Goal: Task Accomplishment & Management: Use online tool/utility

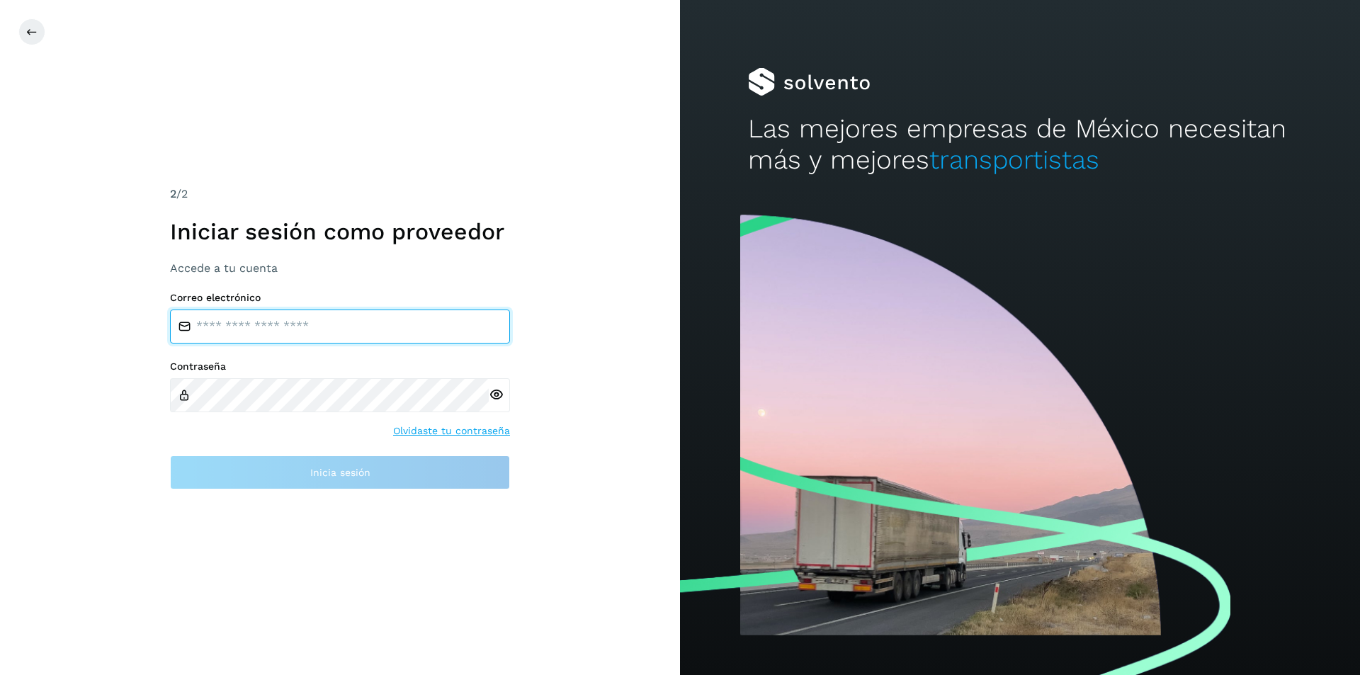
type input "**********"
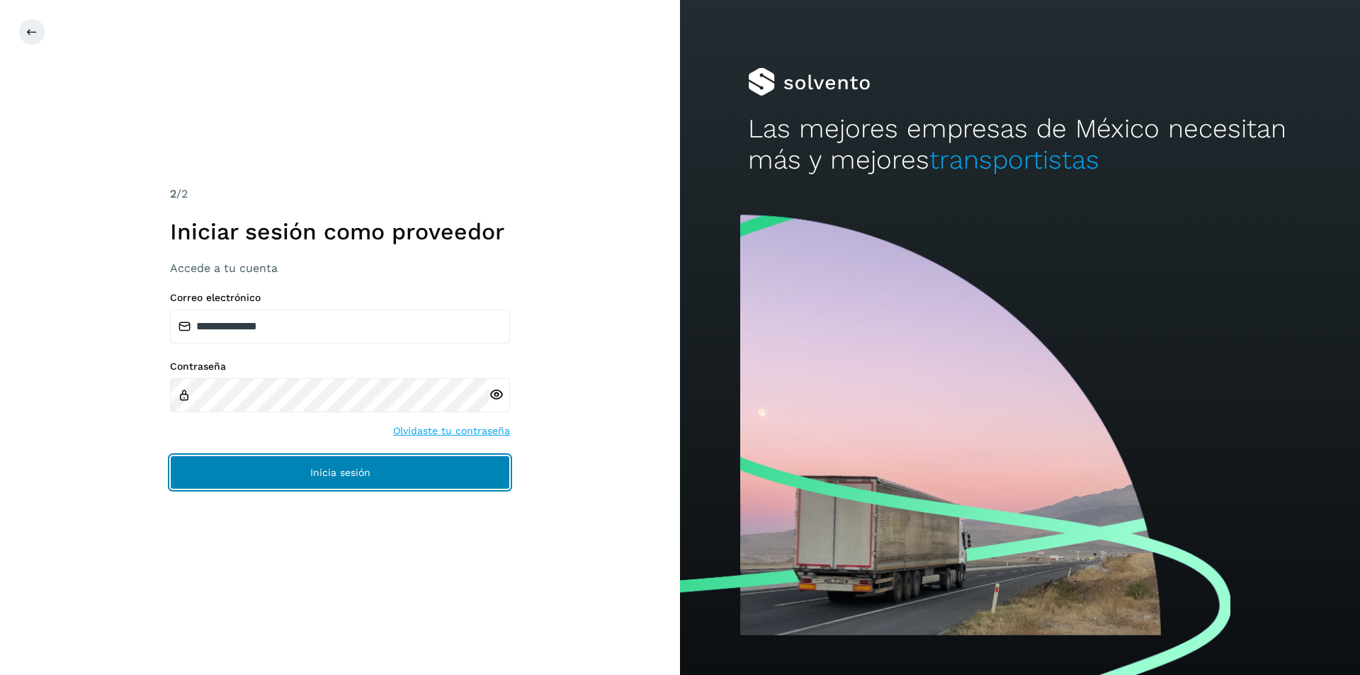
click at [305, 477] on button "Inicia sesión" at bounding box center [340, 472] width 340 height 34
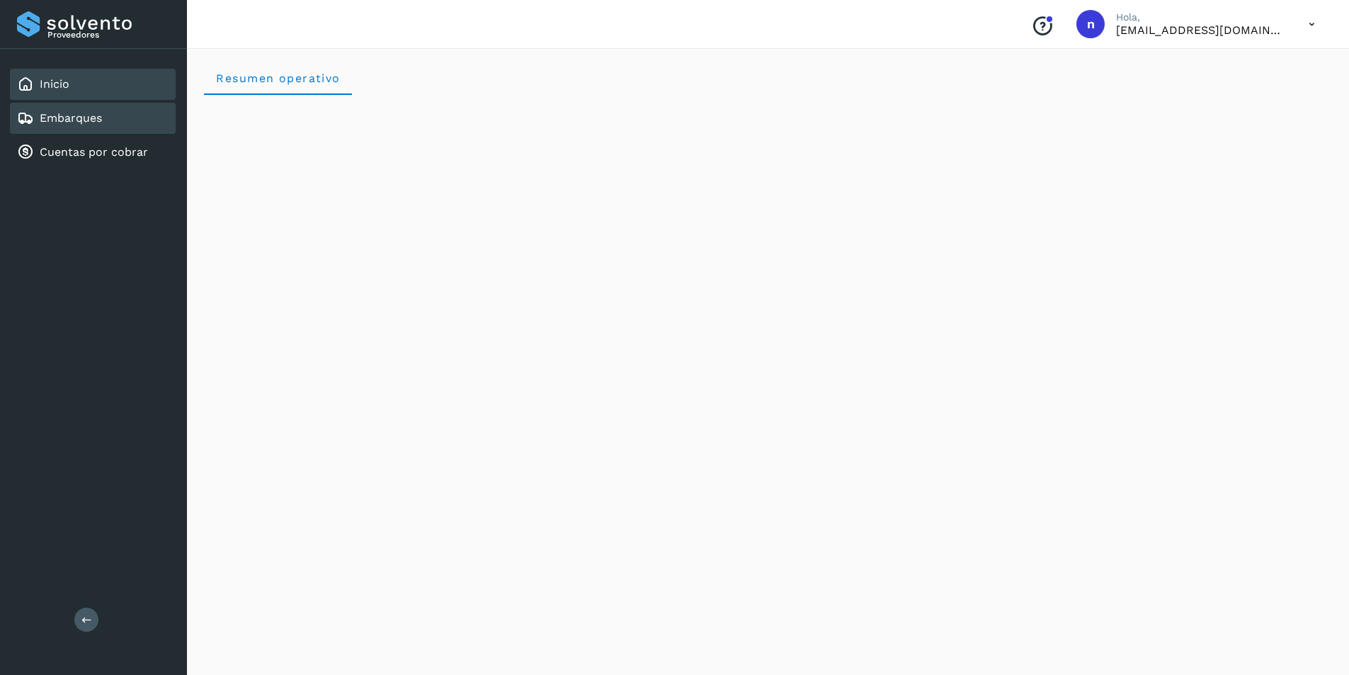
click at [57, 120] on link "Embarques" at bounding box center [71, 117] width 62 height 13
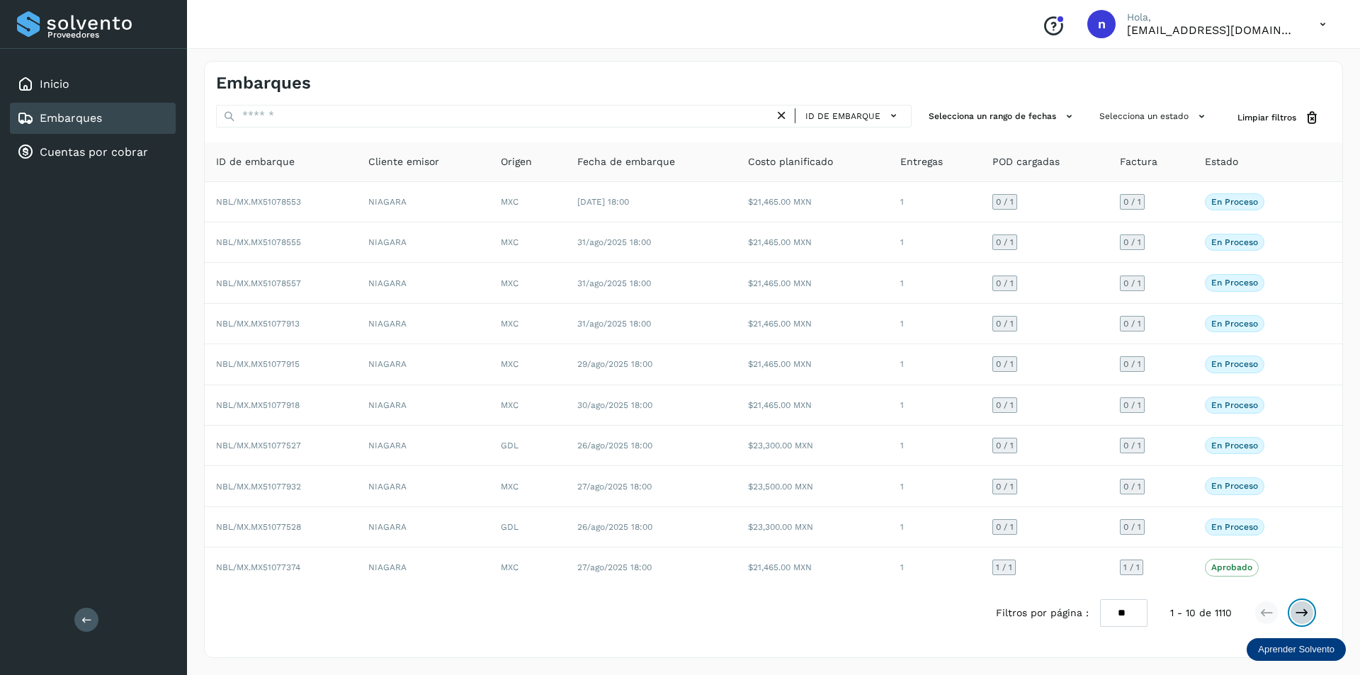
click at [1300, 609] on icon at bounding box center [1301, 612] width 14 height 14
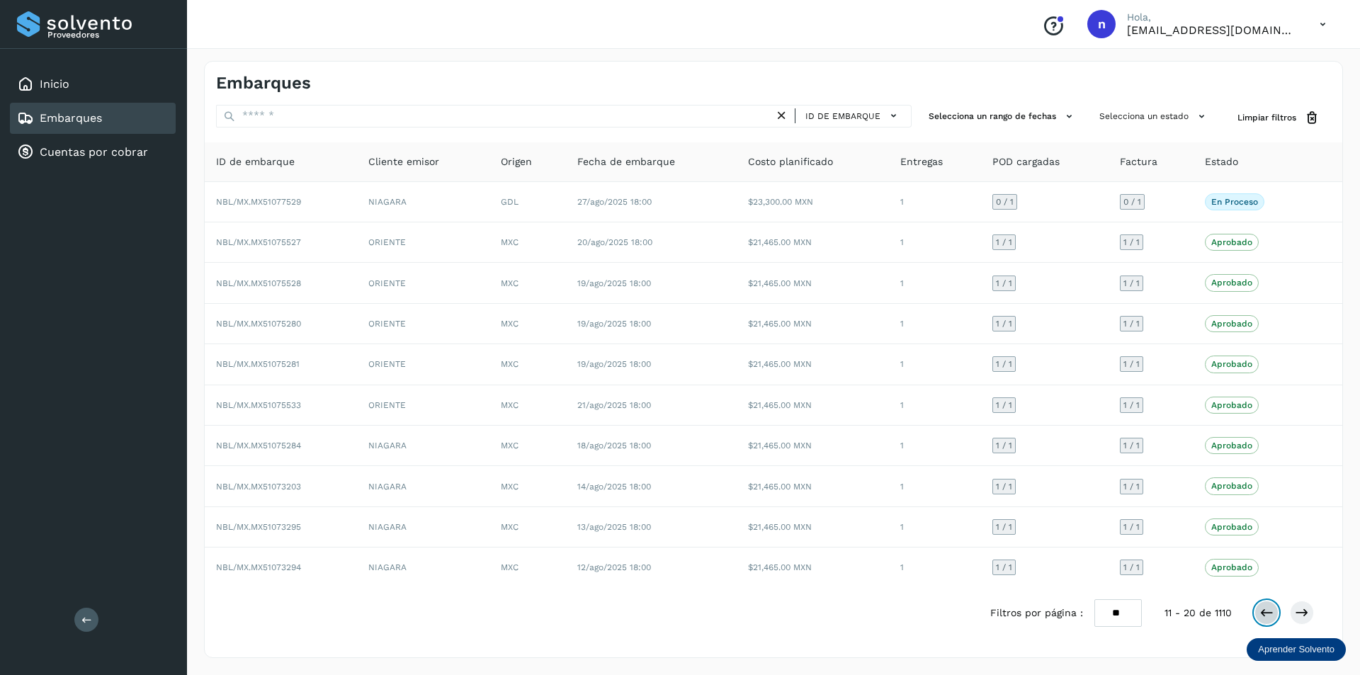
click at [1260, 608] on icon at bounding box center [1266, 612] width 14 height 14
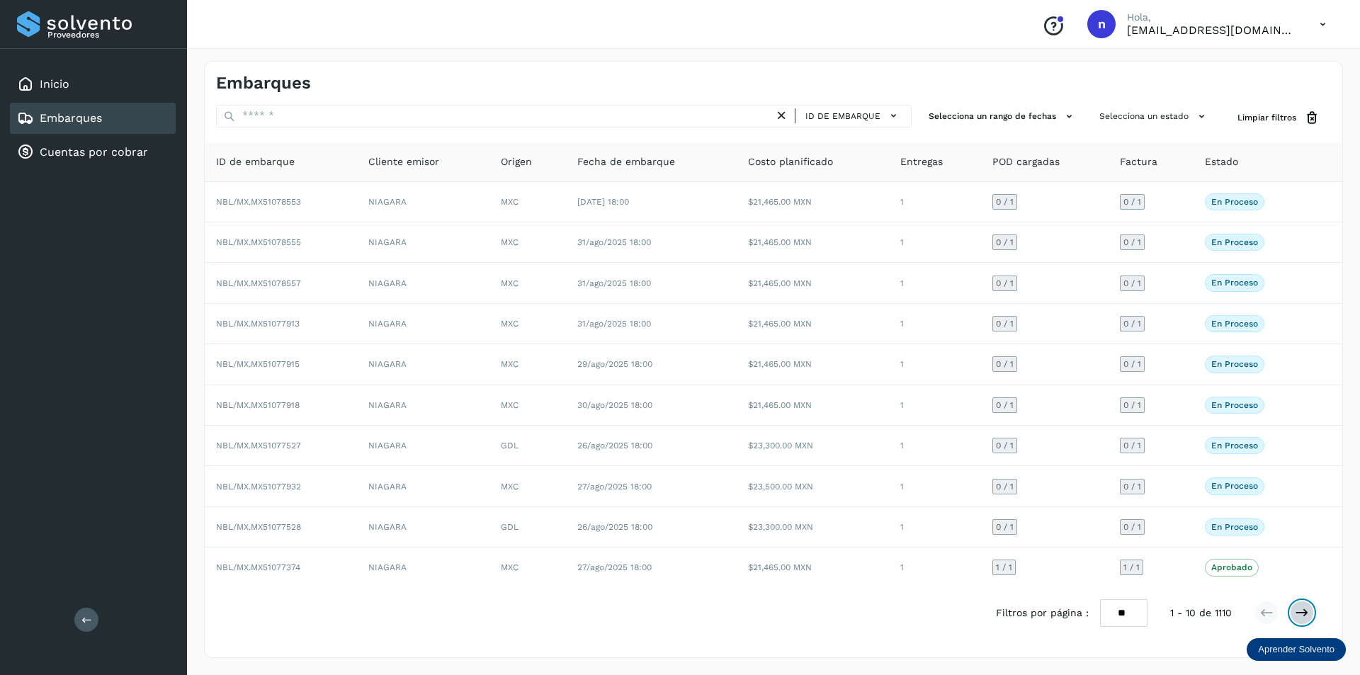
click at [1300, 615] on icon at bounding box center [1301, 612] width 14 height 14
click at [1300, 614] on icon at bounding box center [1301, 612] width 14 height 14
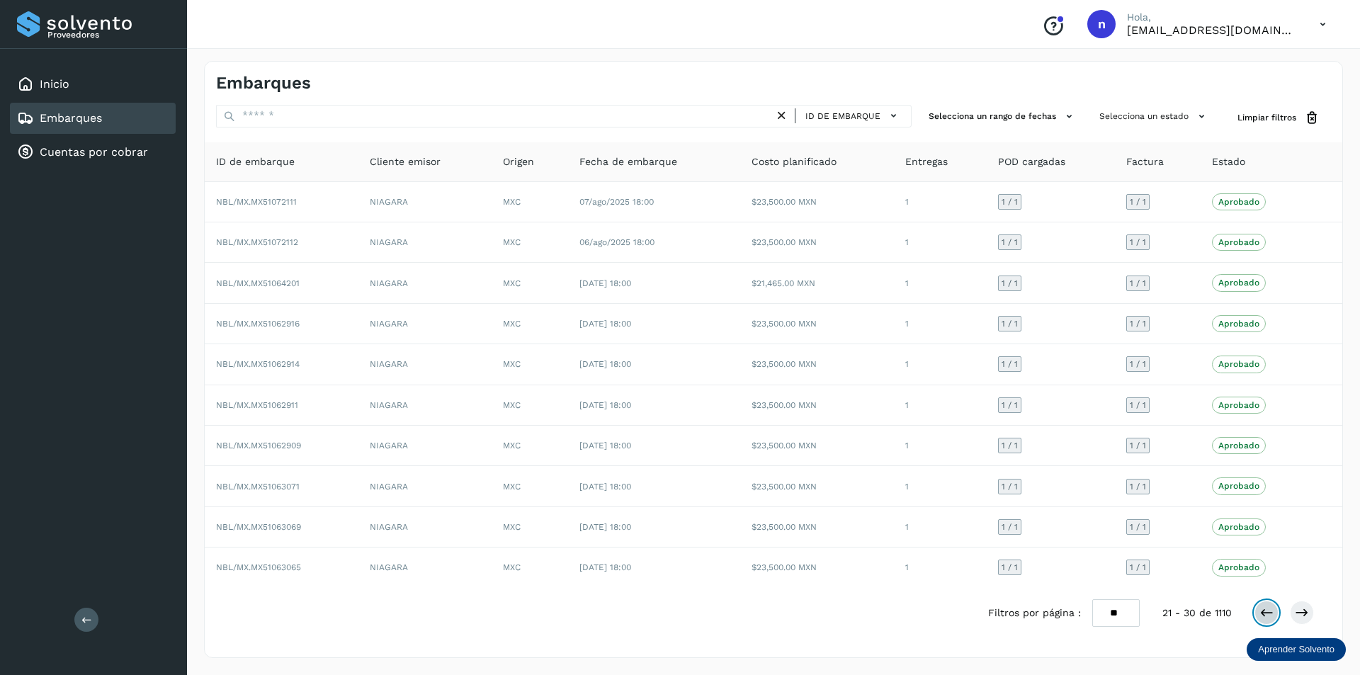
click at [1263, 613] on icon at bounding box center [1266, 612] width 14 height 14
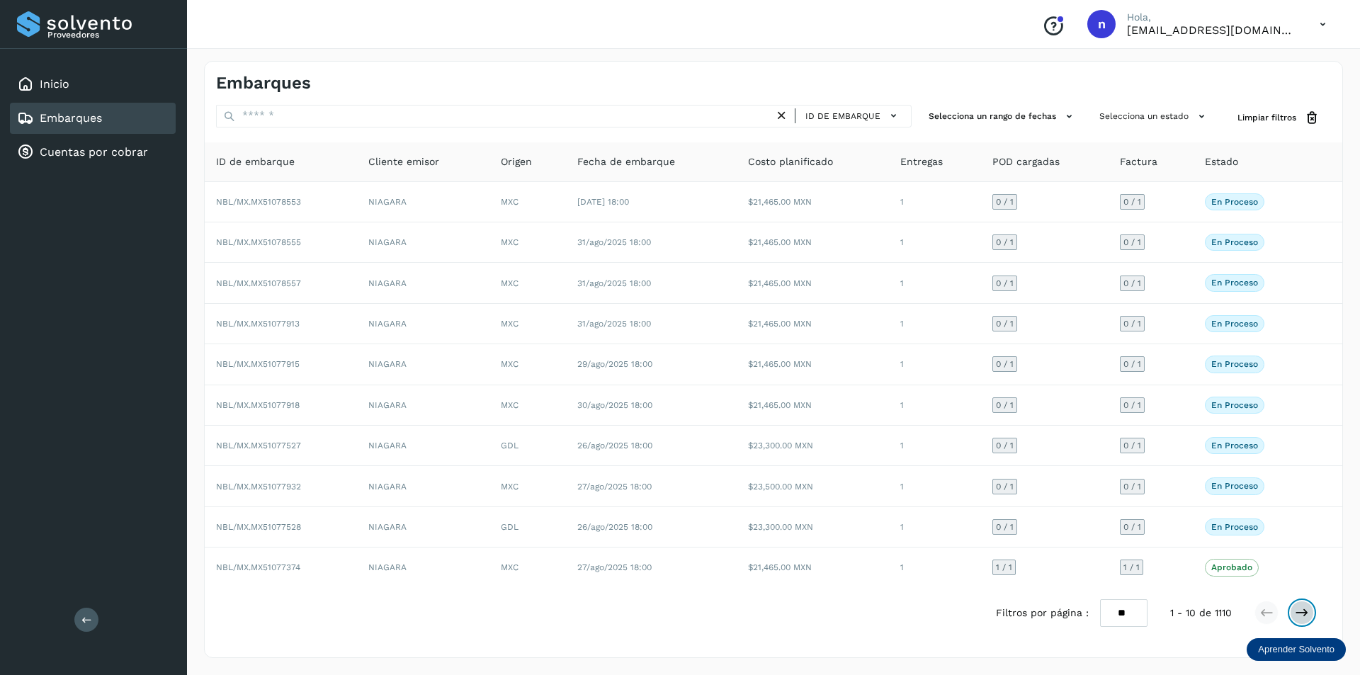
click at [1307, 610] on icon at bounding box center [1301, 612] width 14 height 14
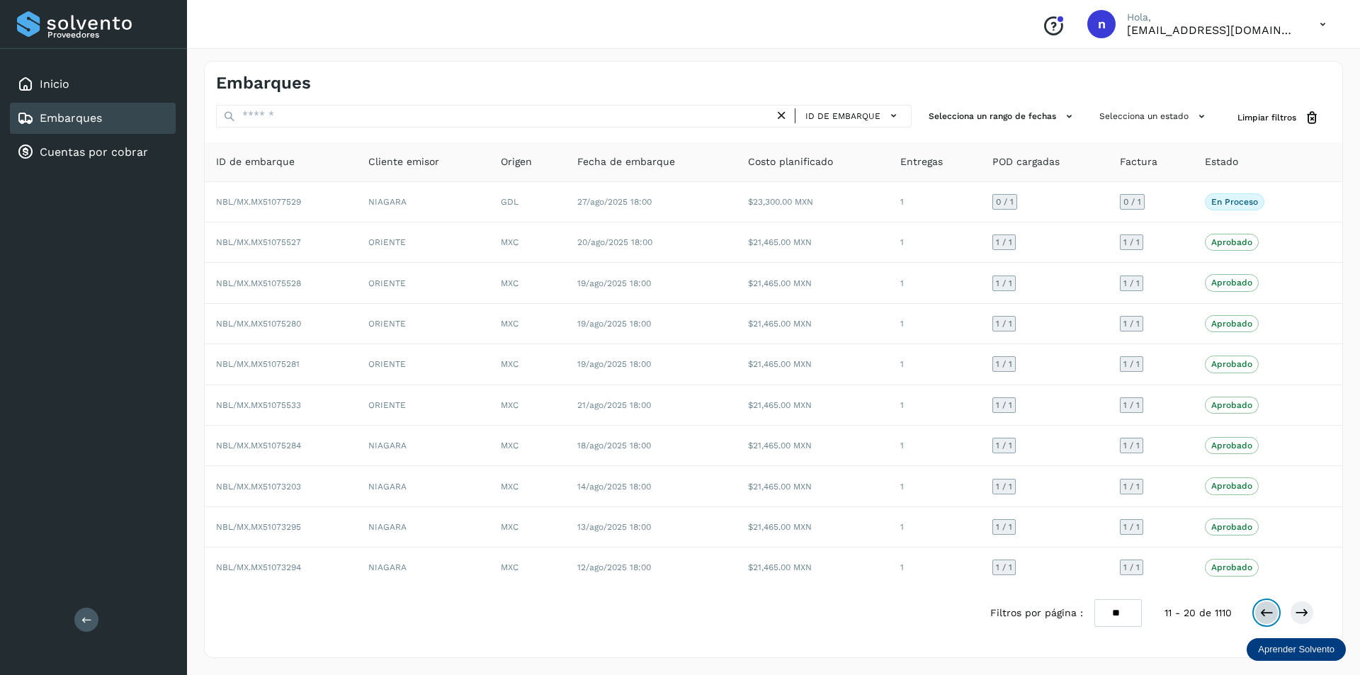
click at [1264, 607] on icon at bounding box center [1266, 612] width 14 height 14
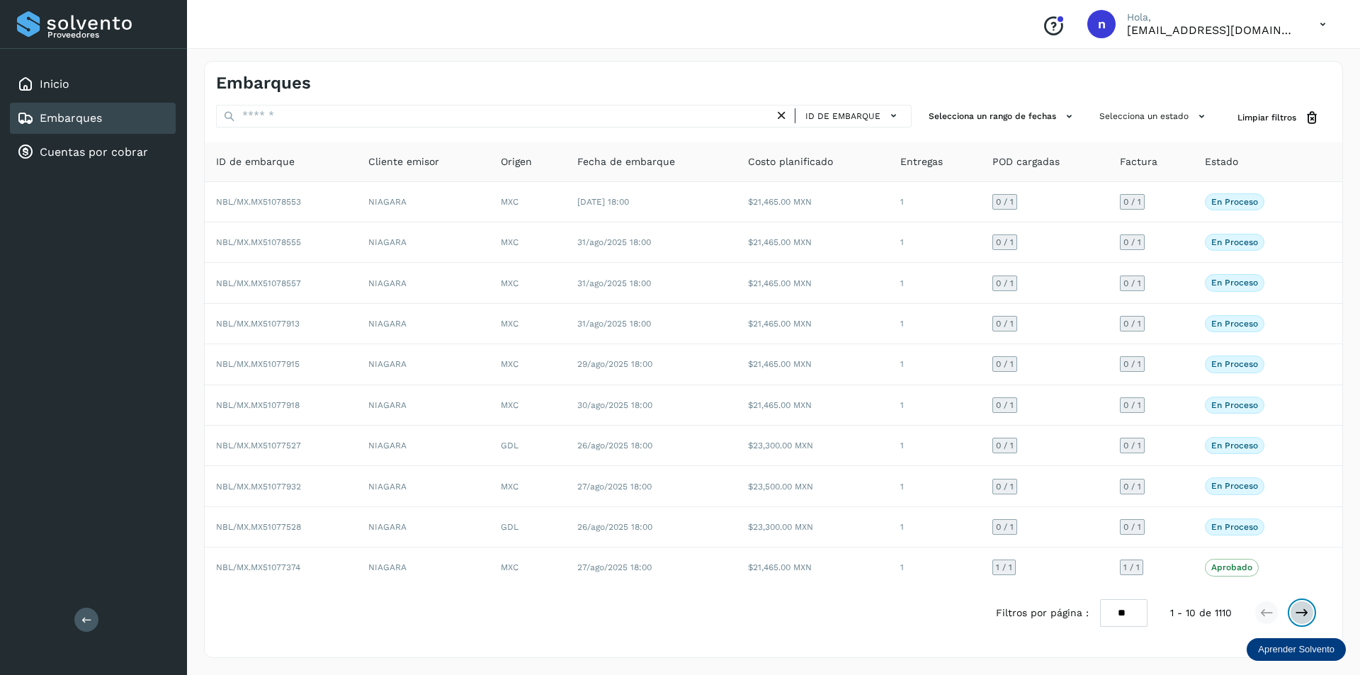
click at [1306, 611] on icon at bounding box center [1301, 612] width 14 height 14
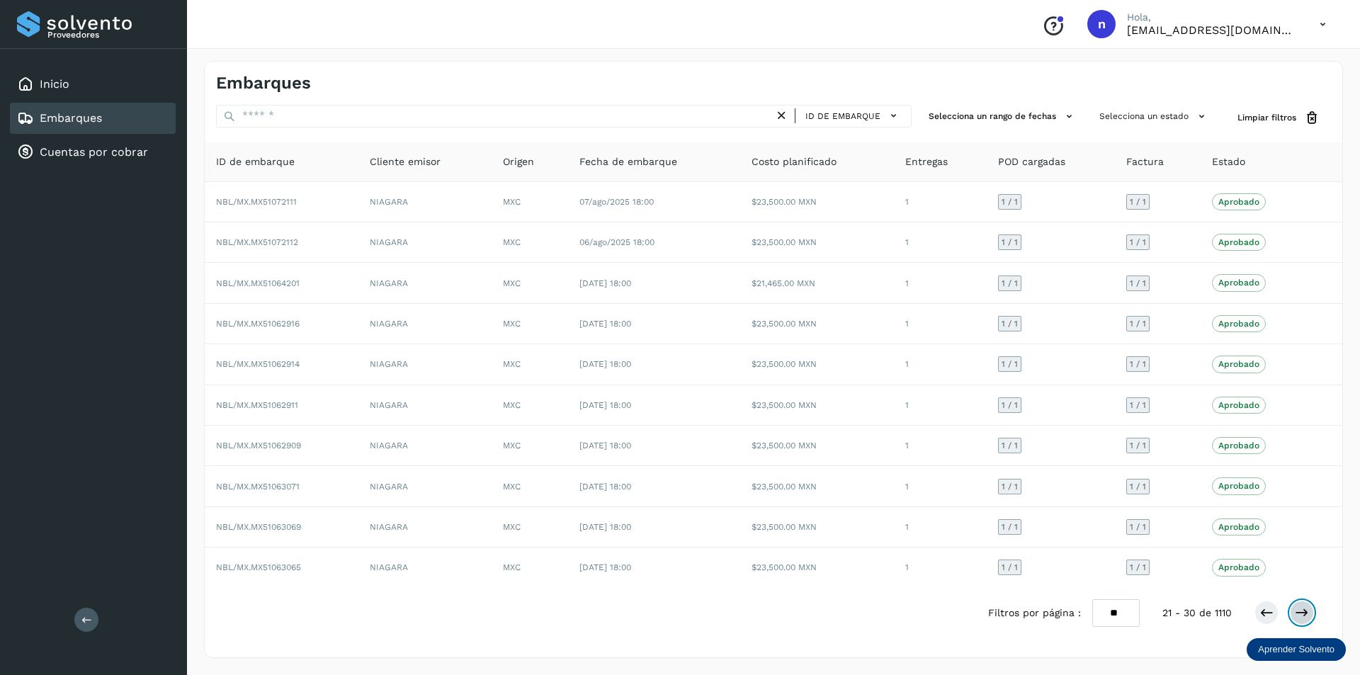
click at [1306, 611] on icon at bounding box center [1301, 612] width 14 height 14
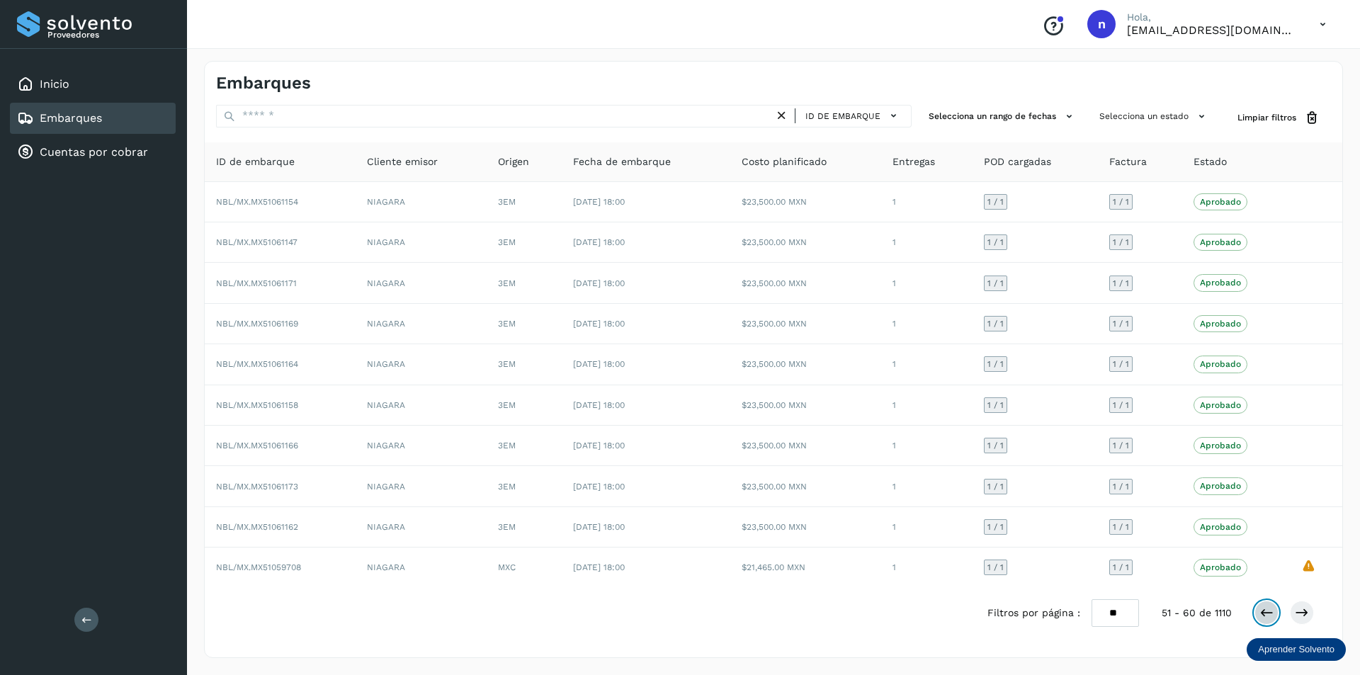
click at [1262, 615] on icon at bounding box center [1266, 612] width 14 height 14
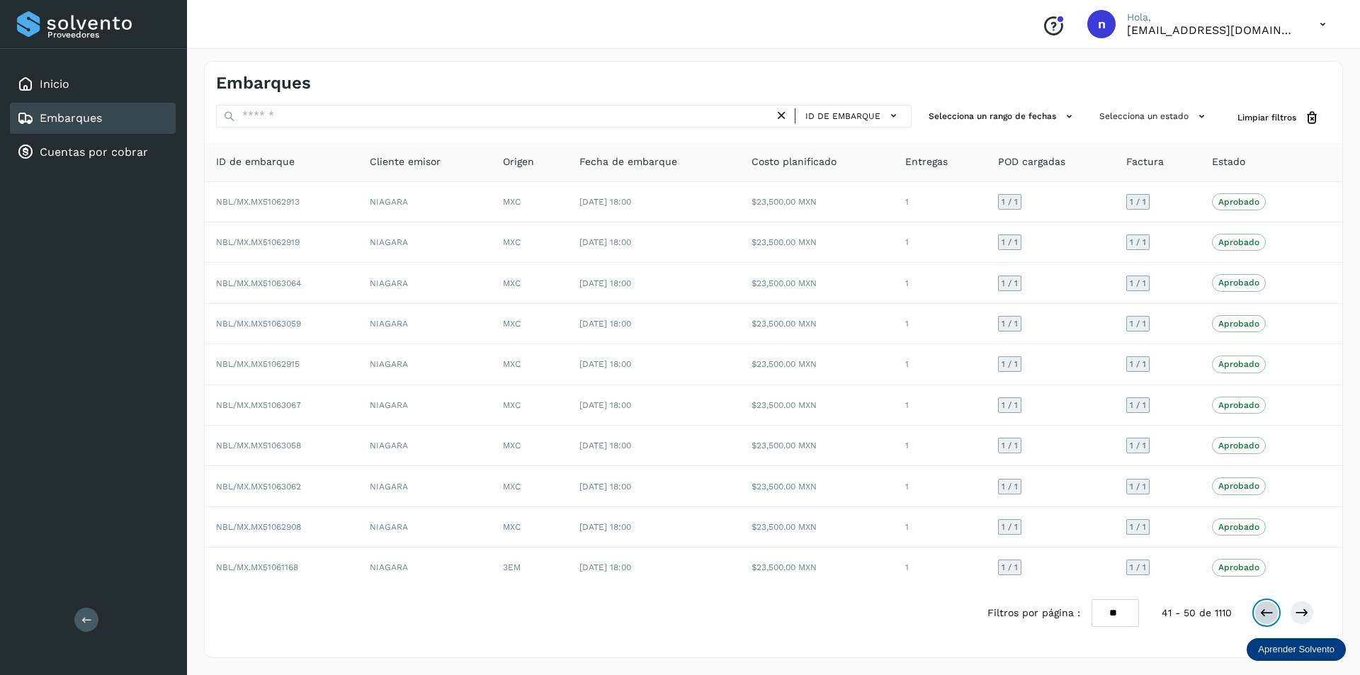
click at [1262, 615] on icon at bounding box center [1266, 612] width 14 height 14
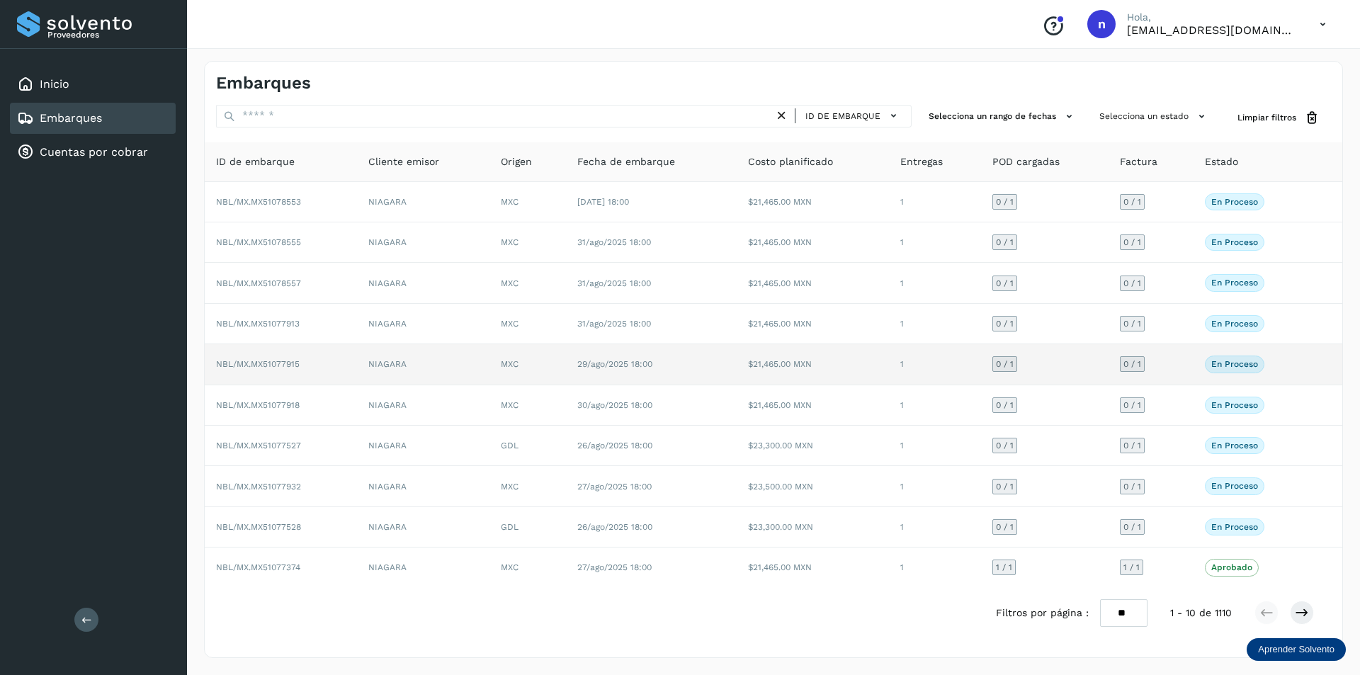
click at [279, 365] on span "NBL/MX.MX51077915" at bounding box center [258, 364] width 84 height 10
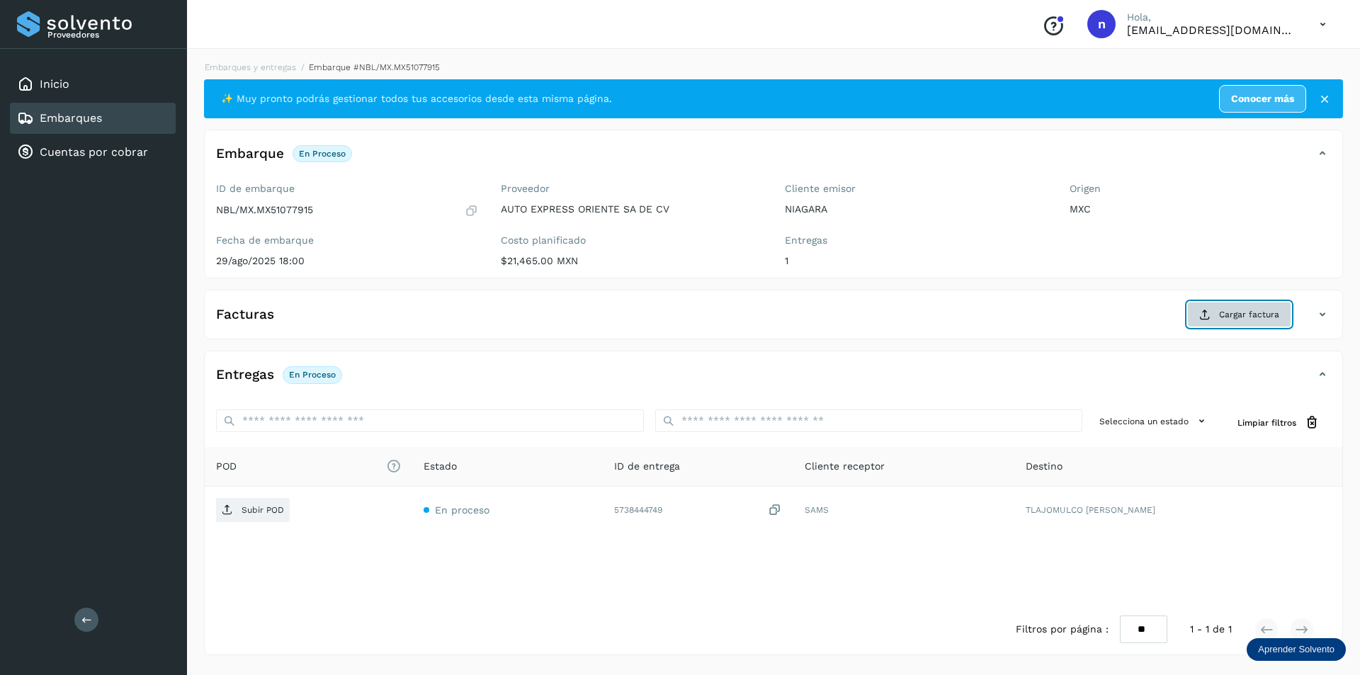
click at [1219, 314] on span "Cargar factura" at bounding box center [1249, 314] width 60 height 13
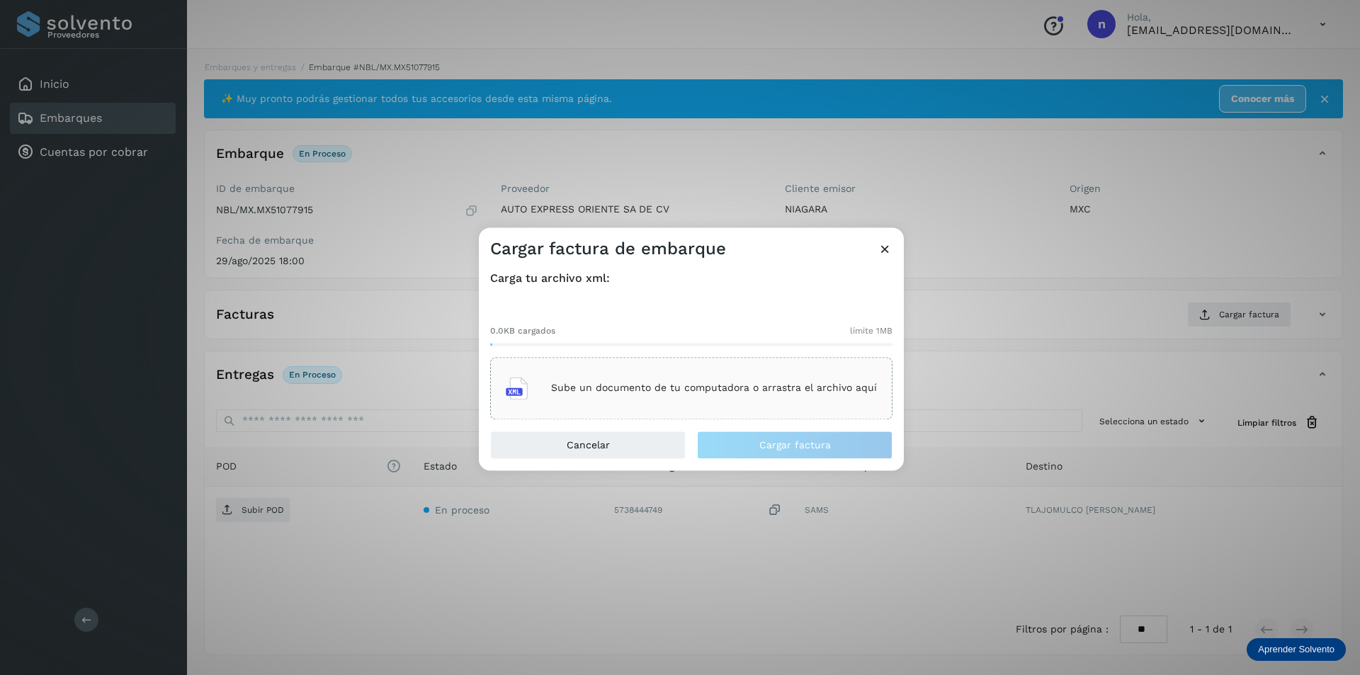
click at [716, 382] on p "Sube un documento de tu computadora o arrastra el archivo aquí" at bounding box center [714, 388] width 326 height 12
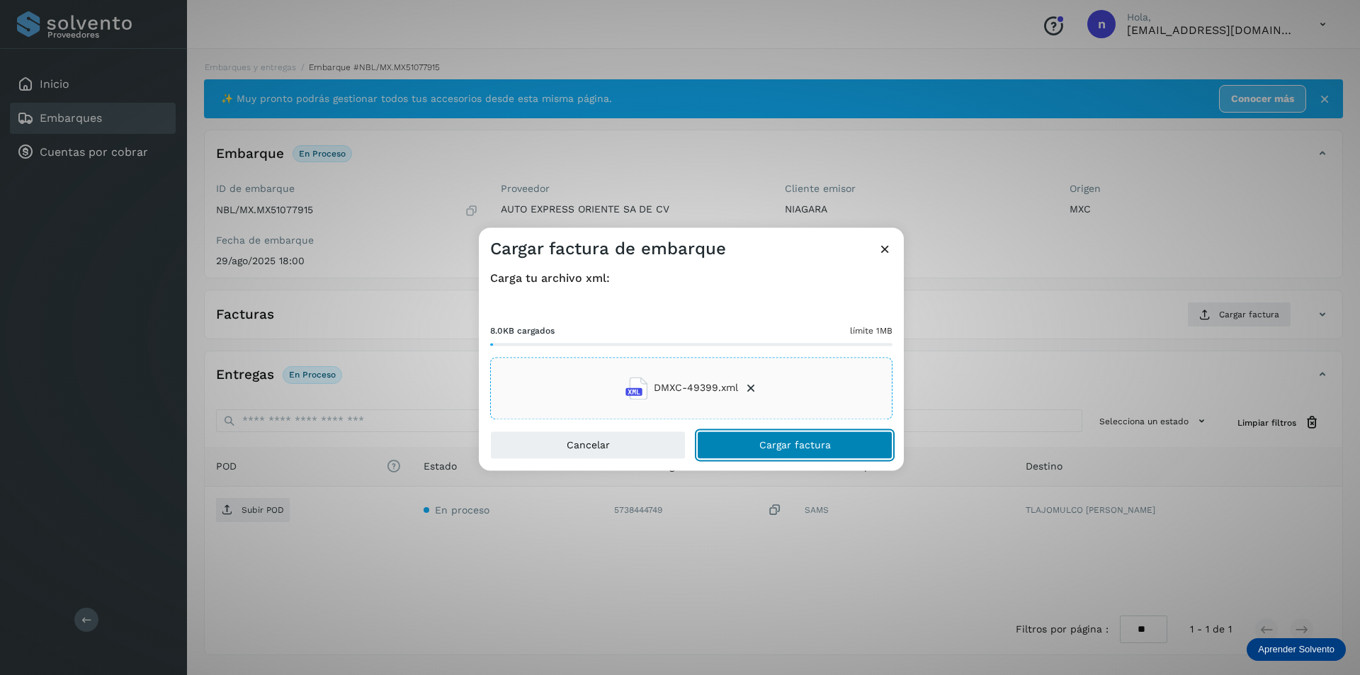
click at [773, 441] on span "Cargar factura" at bounding box center [795, 445] width 72 height 10
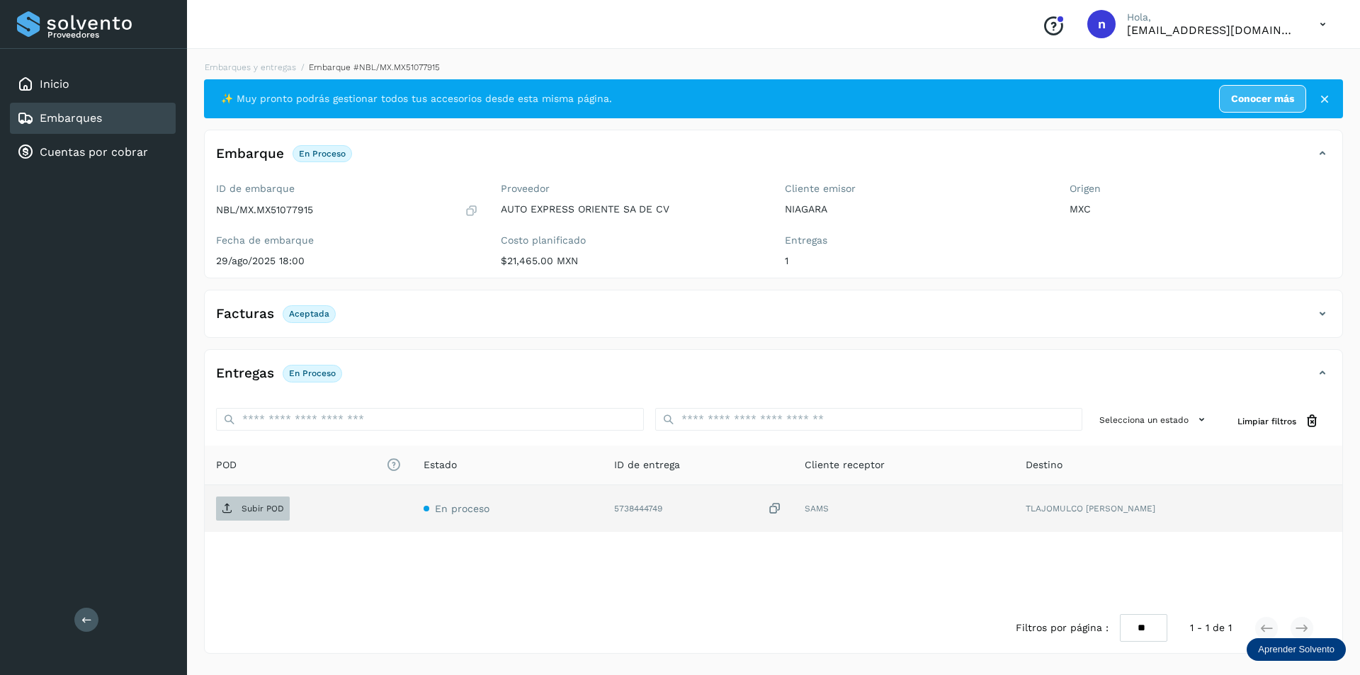
click at [258, 503] on p "Subir POD" at bounding box center [262, 508] width 42 height 10
click at [62, 110] on div "Embarques" at bounding box center [59, 118] width 85 height 17
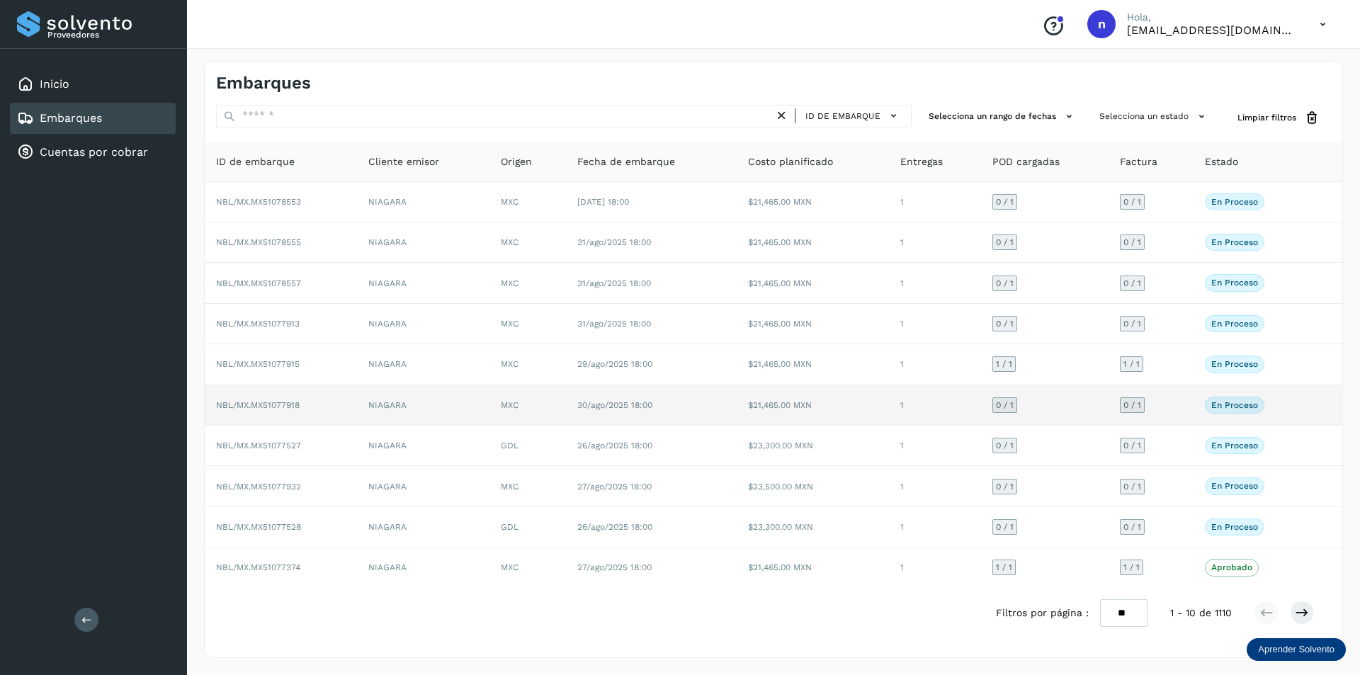
click at [275, 400] on span "NBL/MX.MX51077918" at bounding box center [258, 405] width 84 height 10
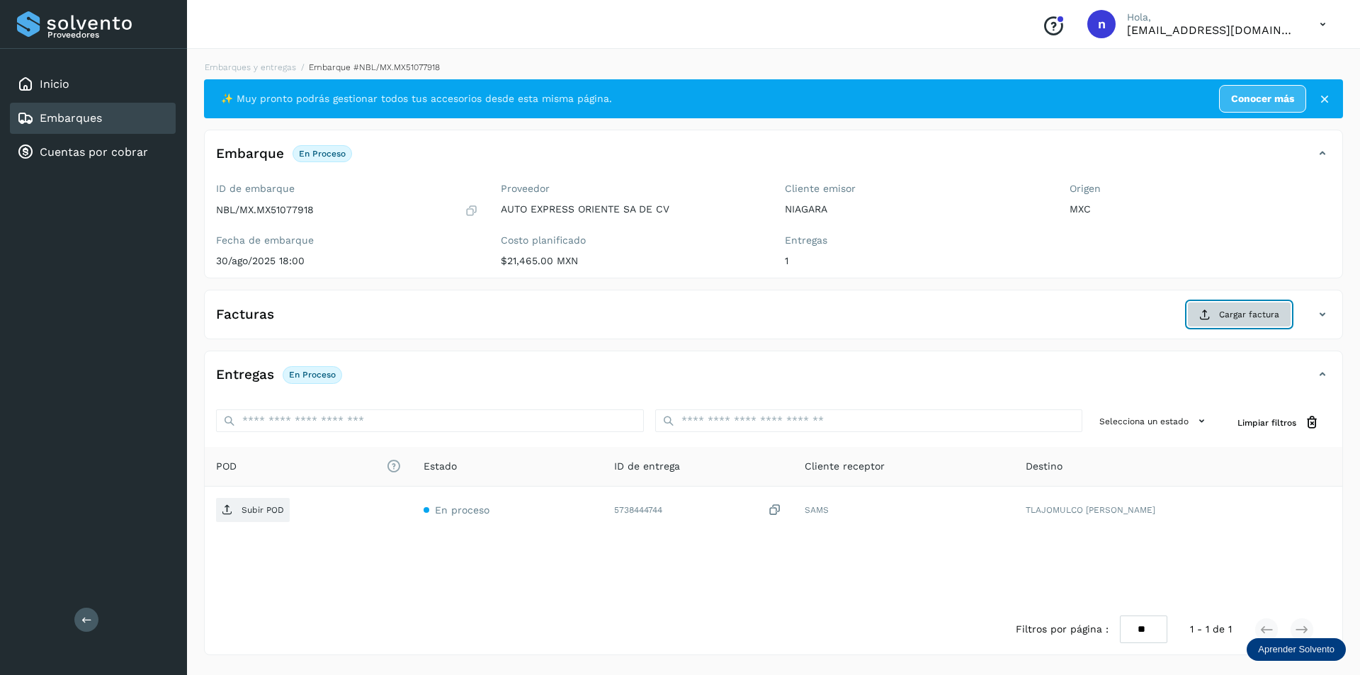
click at [1225, 313] on span "Cargar factura" at bounding box center [1249, 314] width 60 height 13
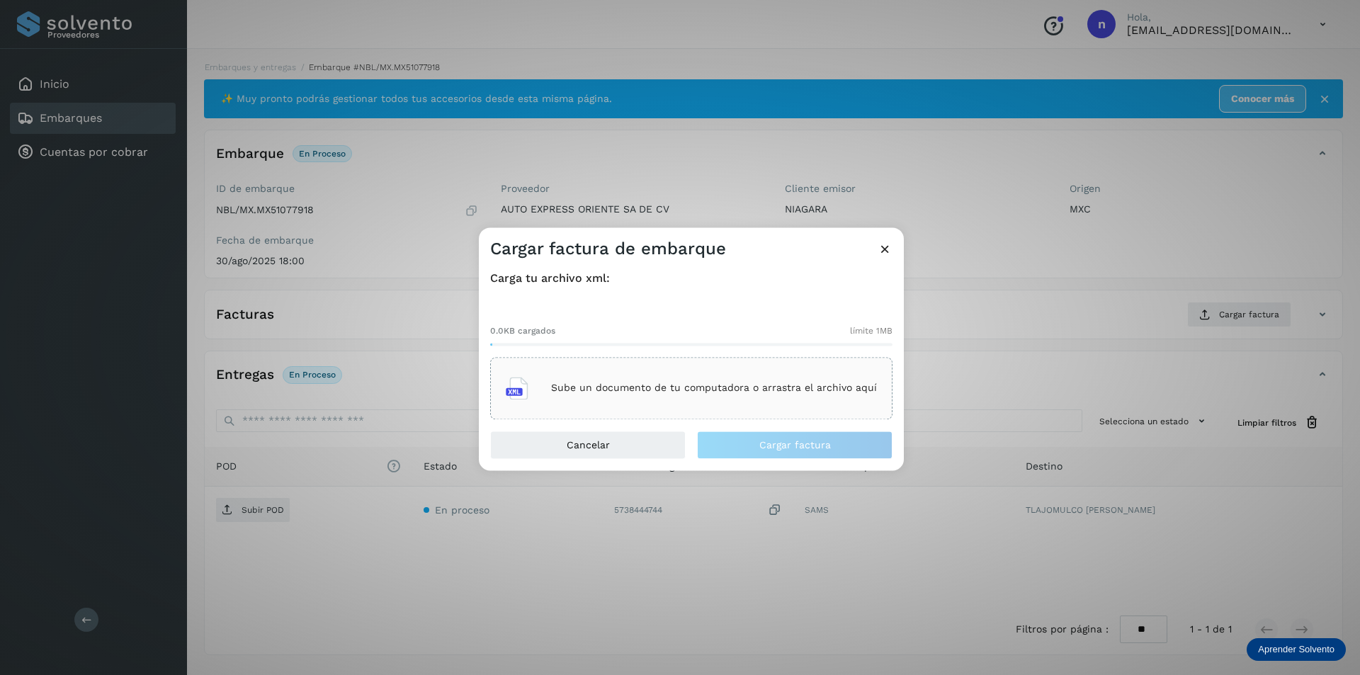
click at [691, 389] on p "Sube un documento de tu computadora o arrastra el archivo aquí" at bounding box center [714, 388] width 326 height 12
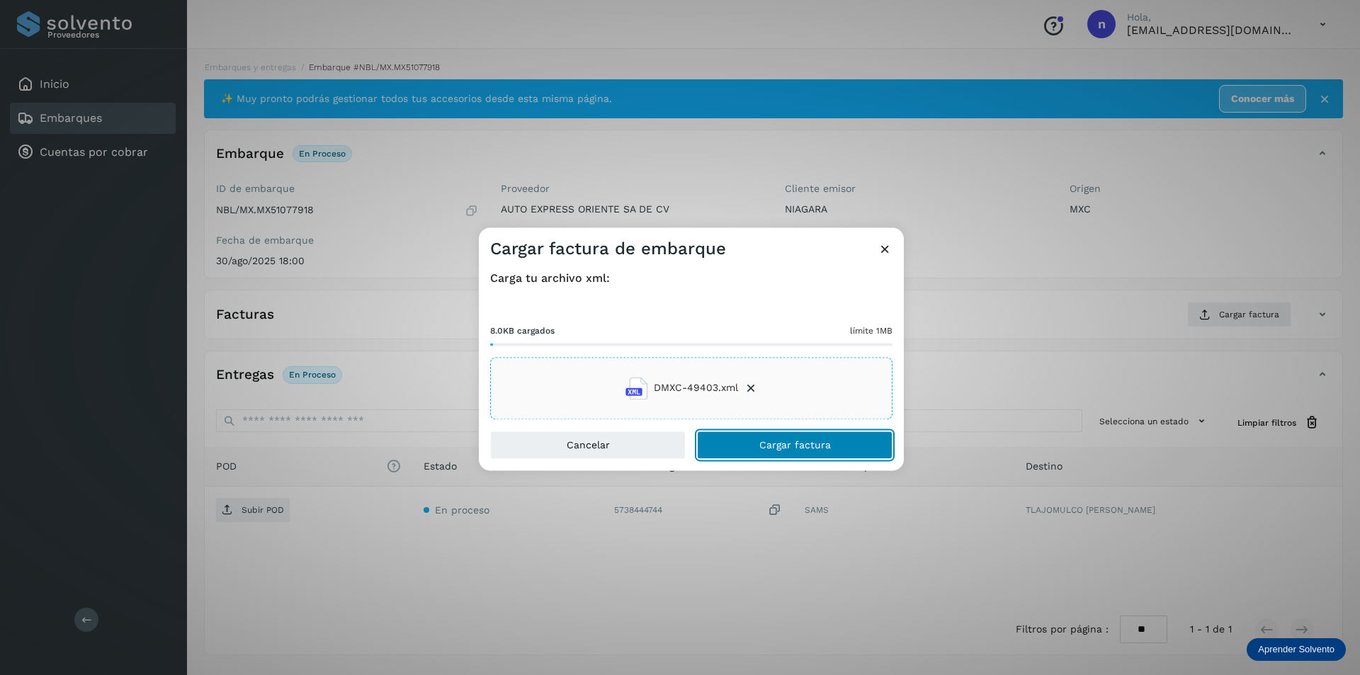
click at [766, 440] on span "Cargar factura" at bounding box center [795, 445] width 72 height 10
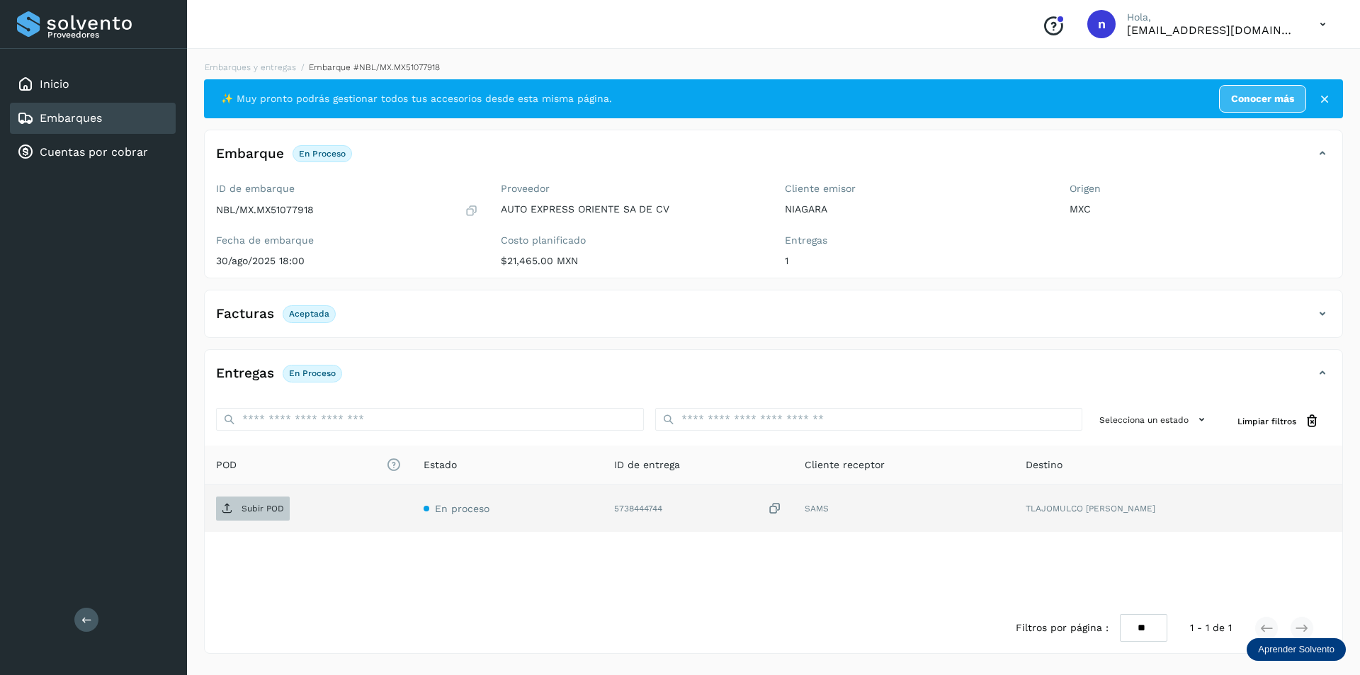
click at [253, 504] on p "Subir POD" at bounding box center [262, 508] width 42 height 10
click at [57, 112] on link "Embarques" at bounding box center [71, 117] width 62 height 13
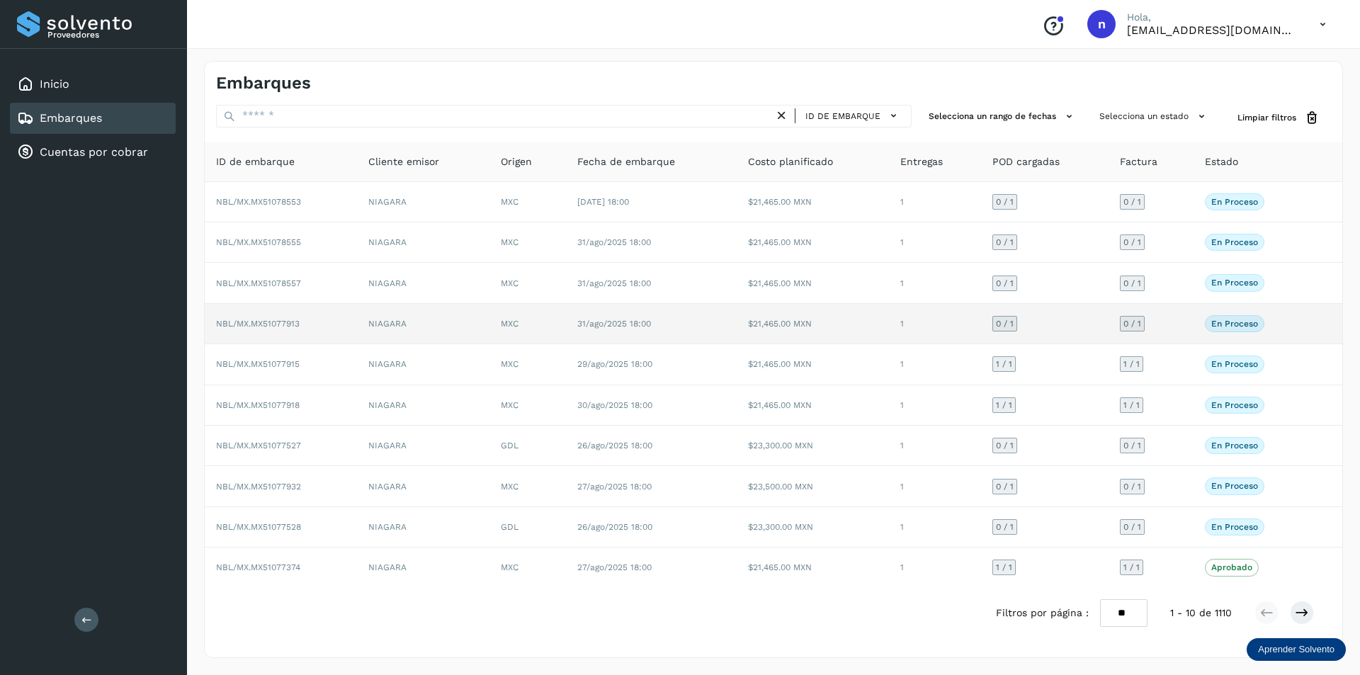
click at [271, 320] on span "NBL/MX.MX51077913" at bounding box center [258, 324] width 84 height 10
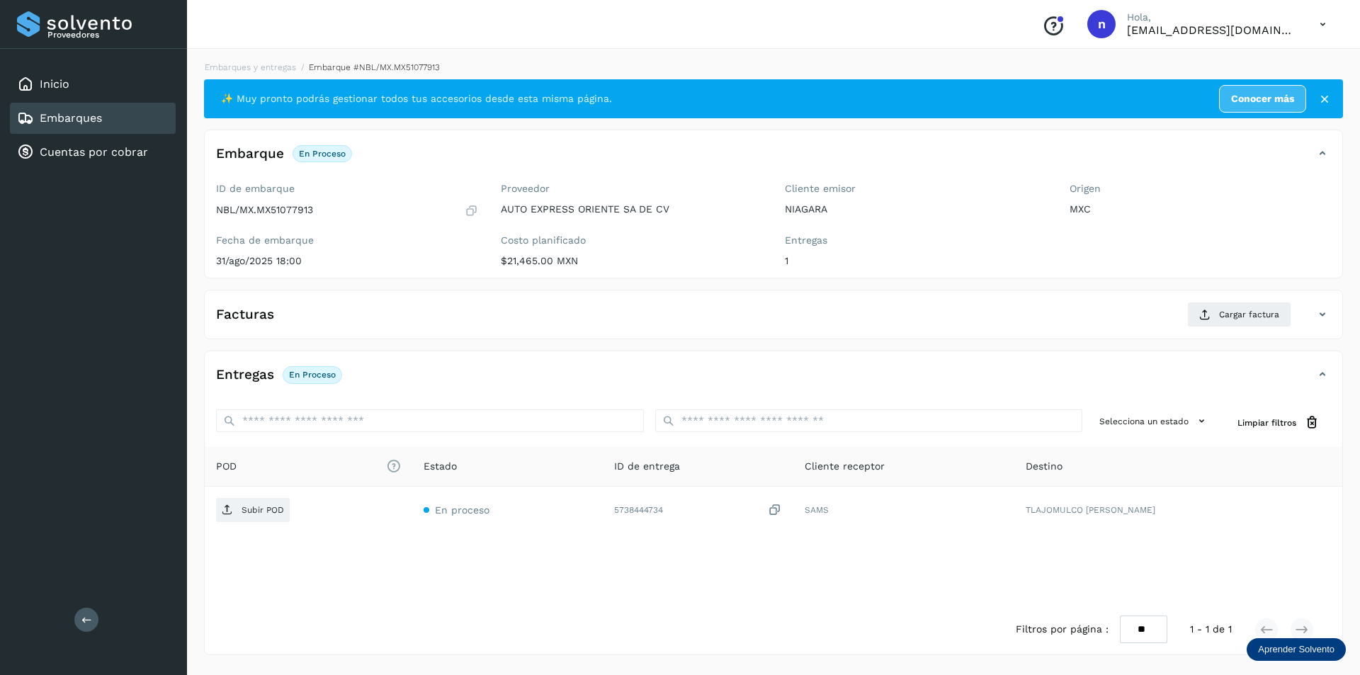
click at [1239, 301] on div "Facturas Cargar factura Aún no has subido ninguna factura" at bounding box center [773, 315] width 1139 height 50
click at [1239, 316] on span "Cargar factura" at bounding box center [1249, 314] width 60 height 13
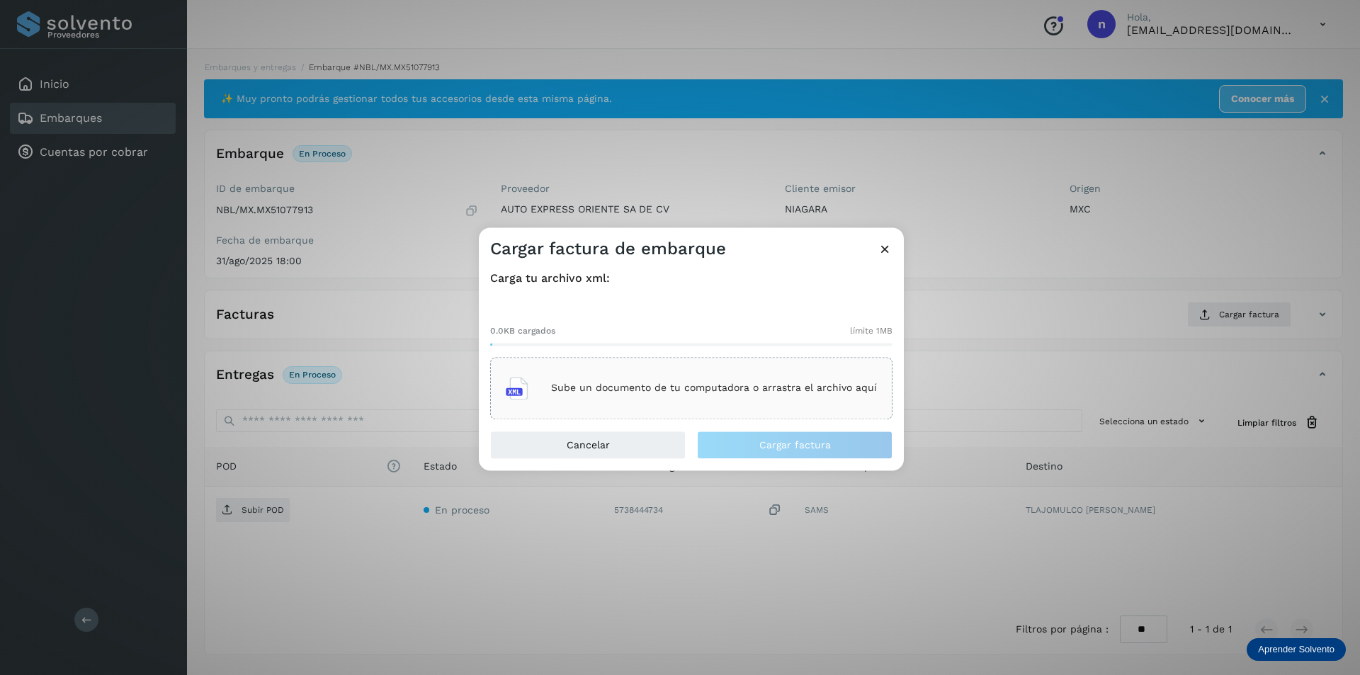
click at [729, 385] on p "Sube un documento de tu computadora o arrastra el archivo aquí" at bounding box center [714, 388] width 326 height 12
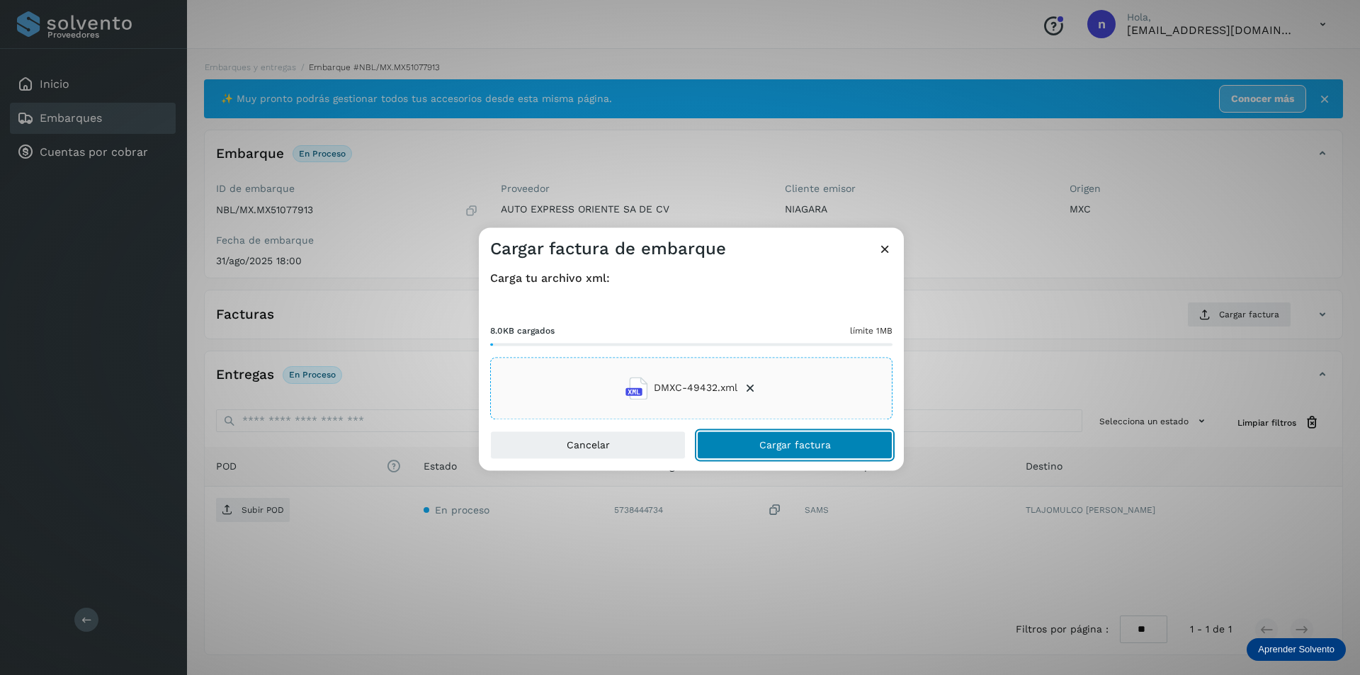
click at [789, 440] on span "Cargar factura" at bounding box center [795, 445] width 72 height 10
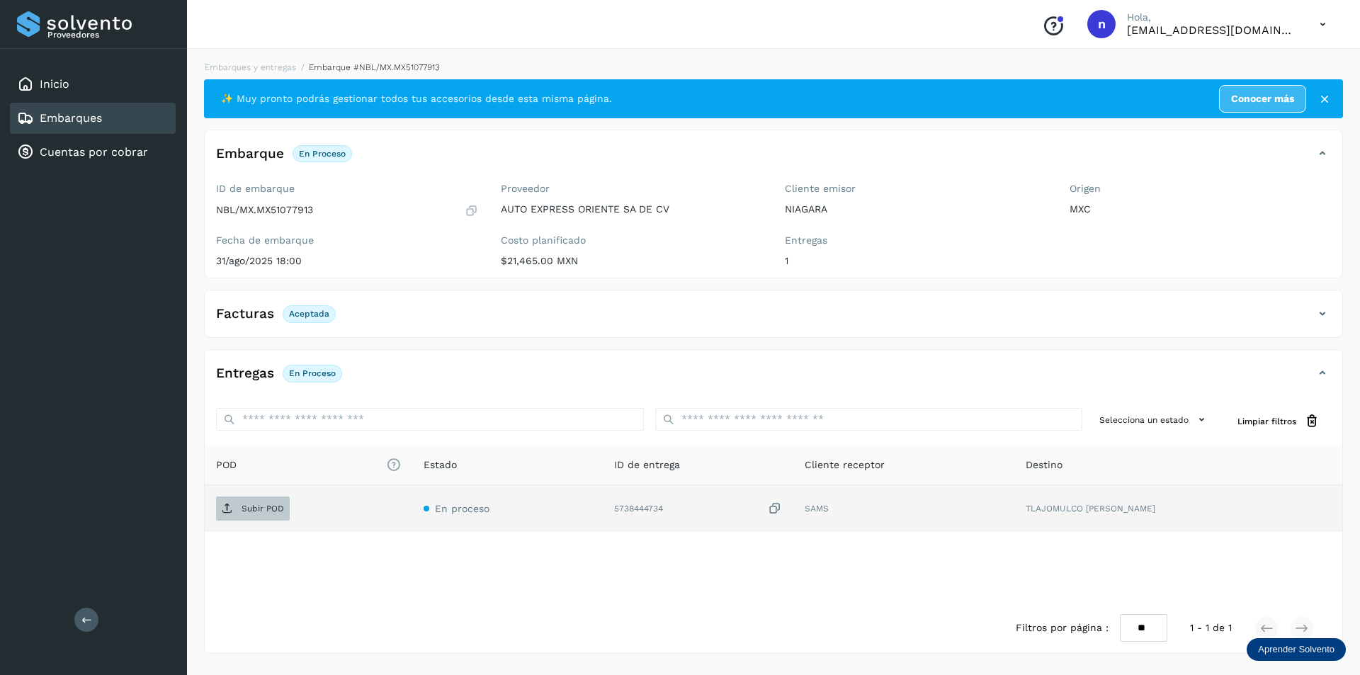
click at [244, 506] on p "Subir POD" at bounding box center [262, 508] width 42 height 10
click at [59, 110] on div "Embarques" at bounding box center [59, 118] width 85 height 17
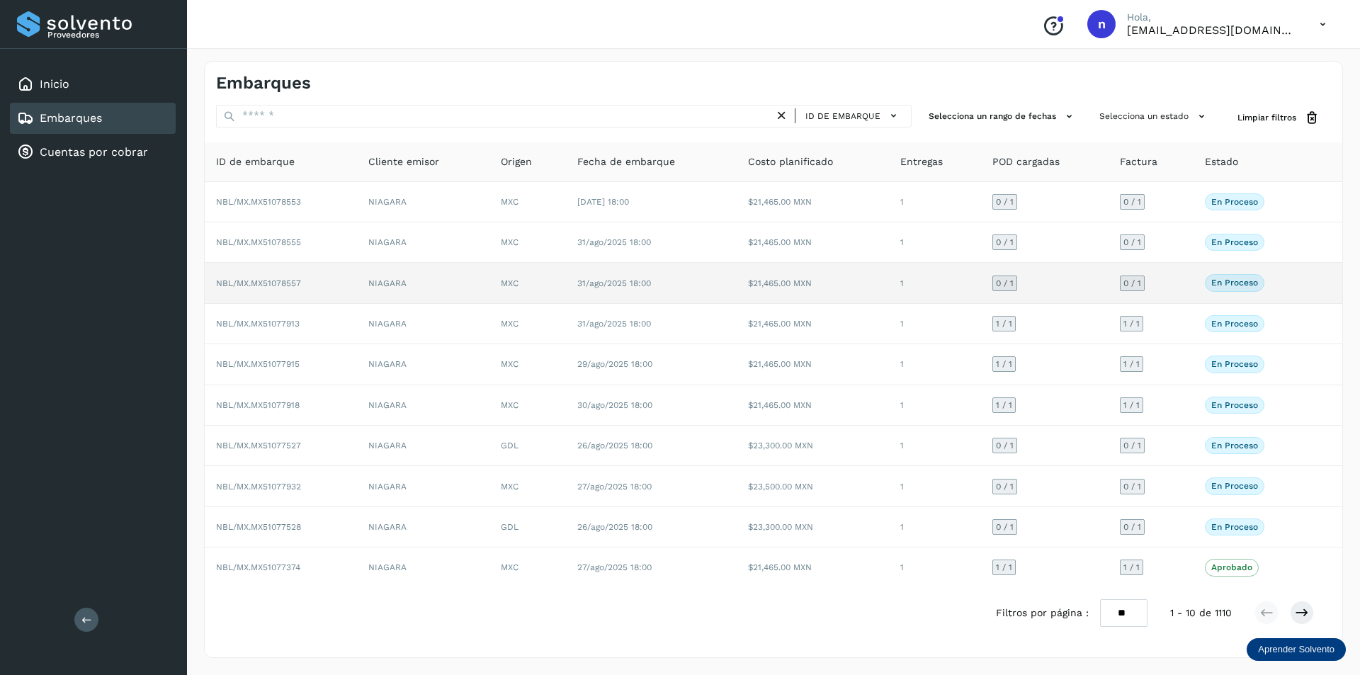
click at [273, 282] on span "NBL/MX.MX51078557" at bounding box center [258, 283] width 85 height 10
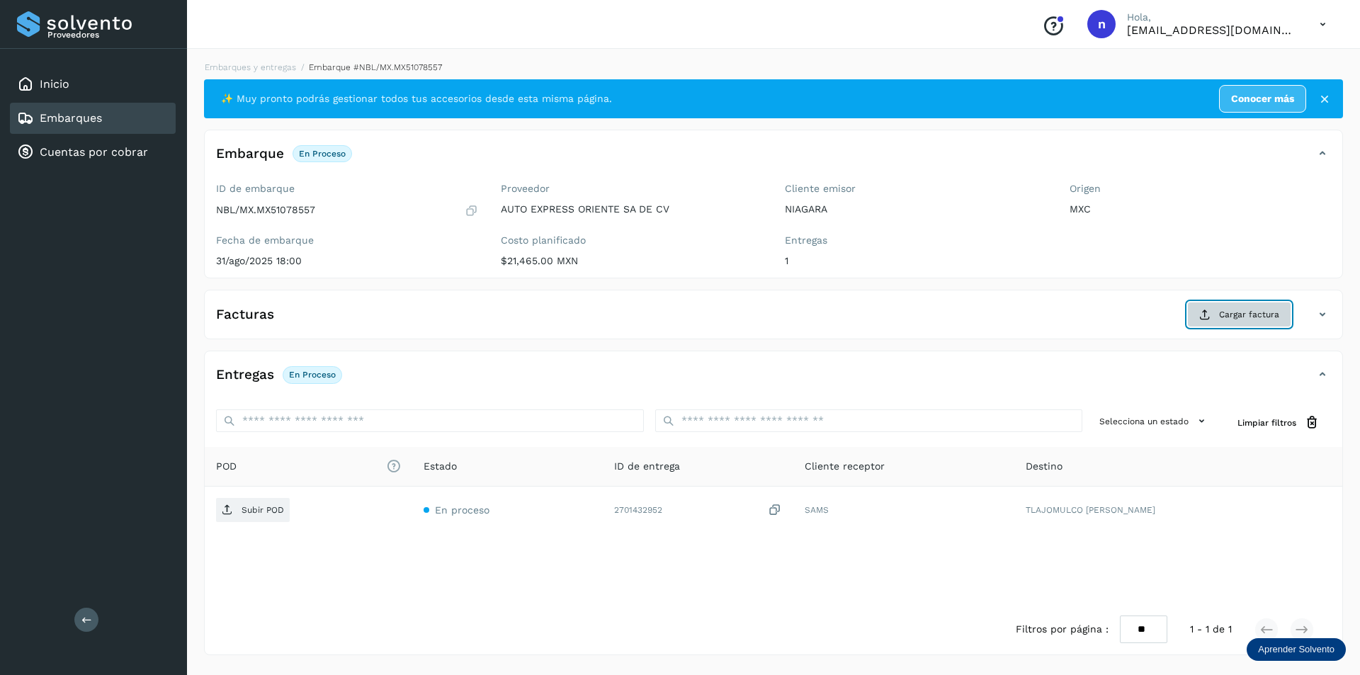
click at [1237, 312] on span "Cargar factura" at bounding box center [1249, 314] width 60 height 13
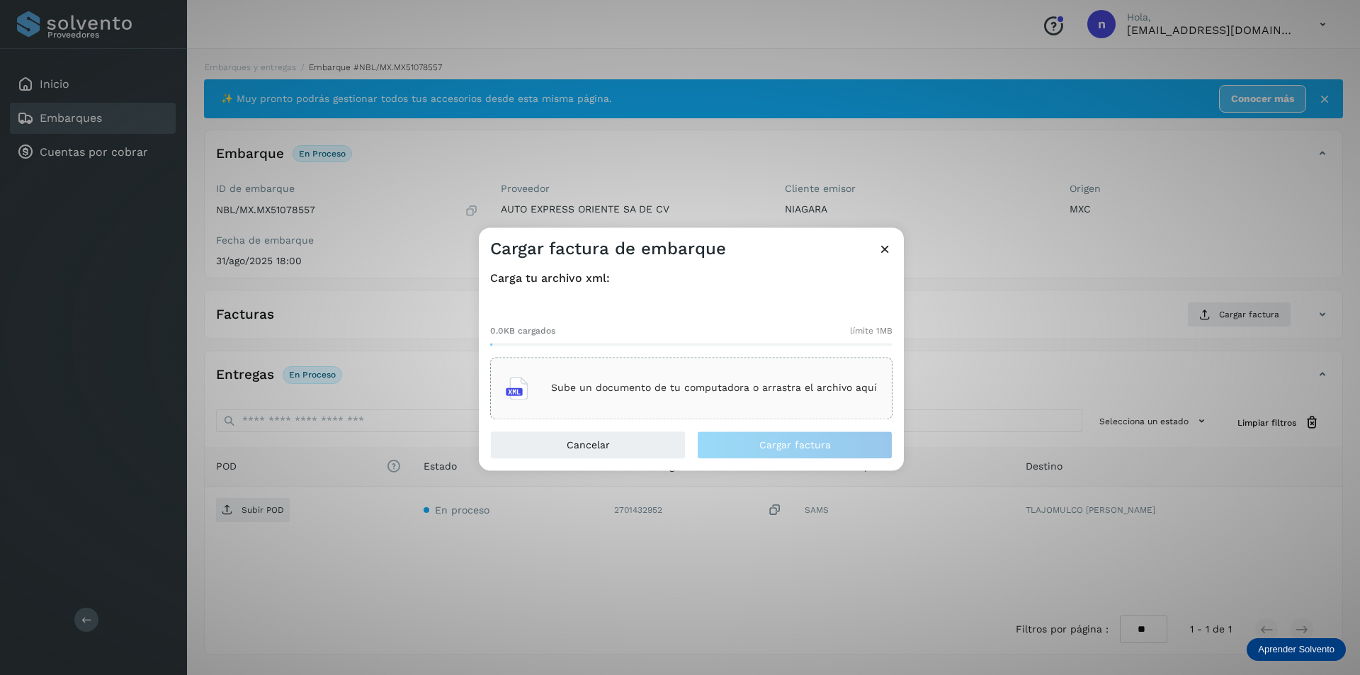
click at [699, 368] on div "Sube un documento de tu computadora o arrastra el archivo aquí" at bounding box center [691, 388] width 402 height 62
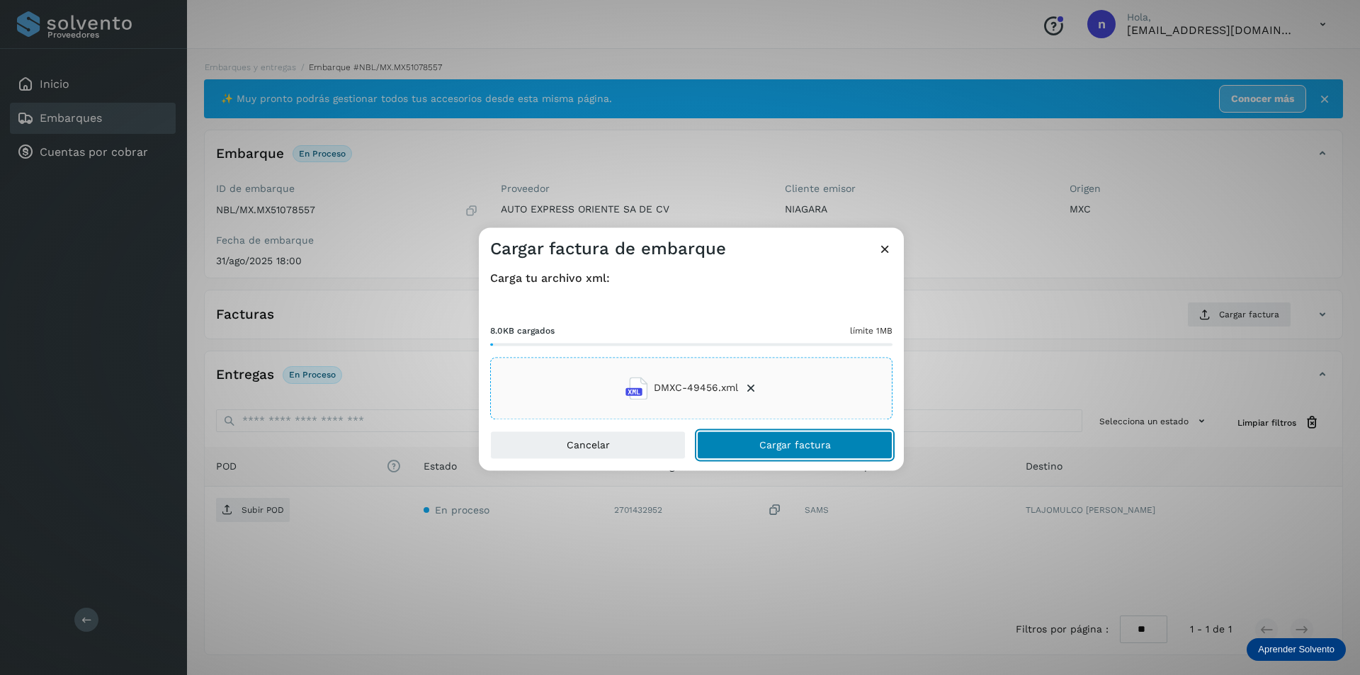
click at [761, 443] on span "Cargar factura" at bounding box center [795, 445] width 72 height 10
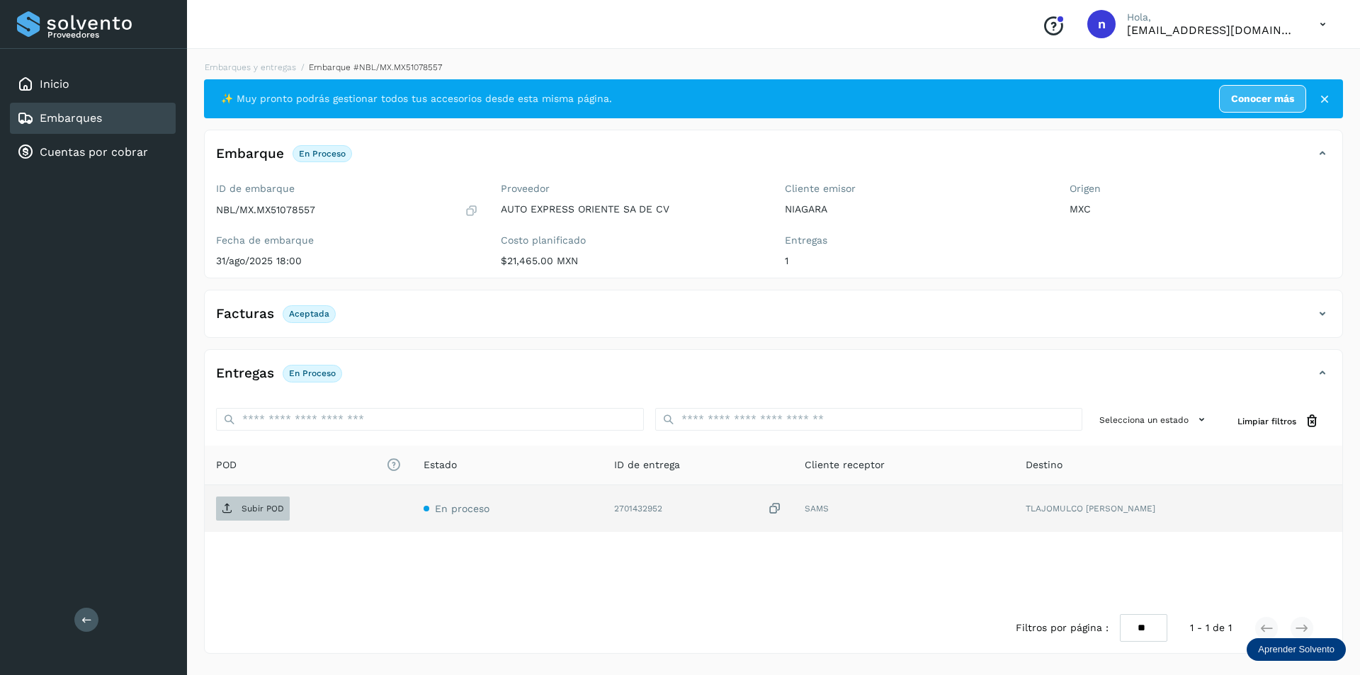
click at [247, 506] on p "Subir POD" at bounding box center [262, 508] width 42 height 10
click at [92, 113] on link "Embarques" at bounding box center [71, 117] width 62 height 13
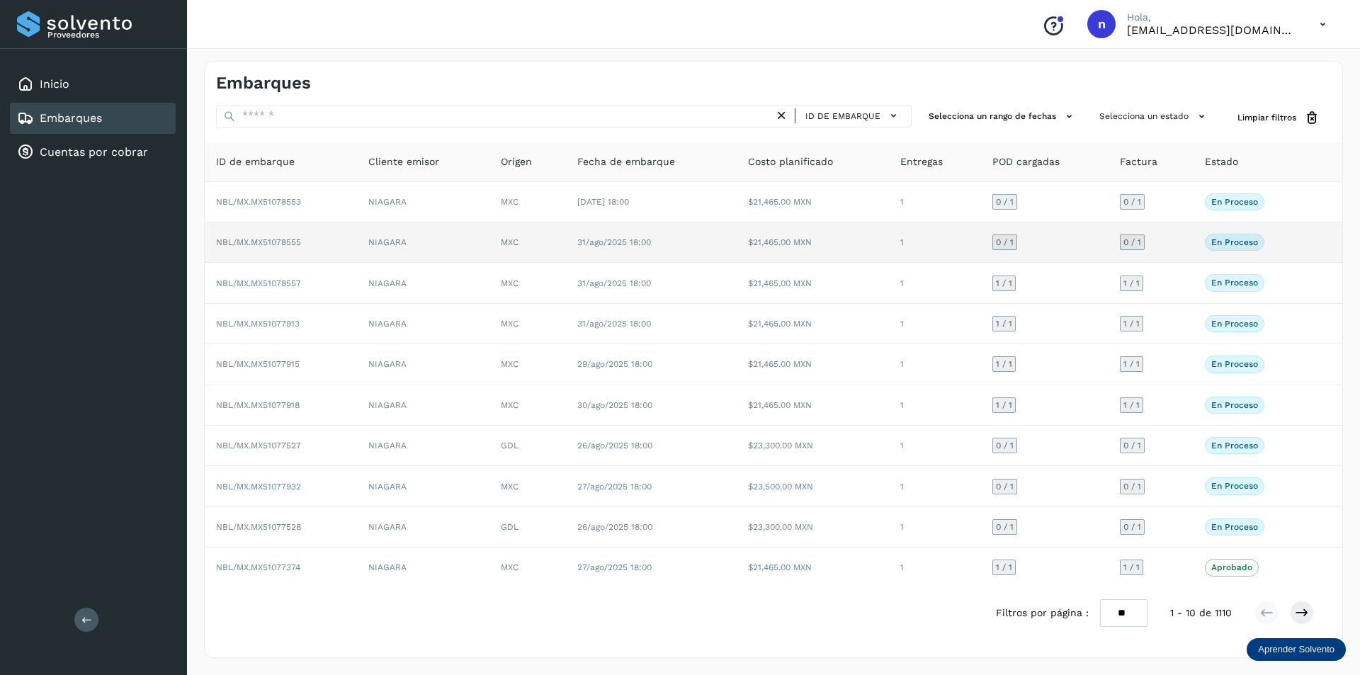
click at [271, 242] on span "NBL/MX.MX51078555" at bounding box center [258, 242] width 85 height 10
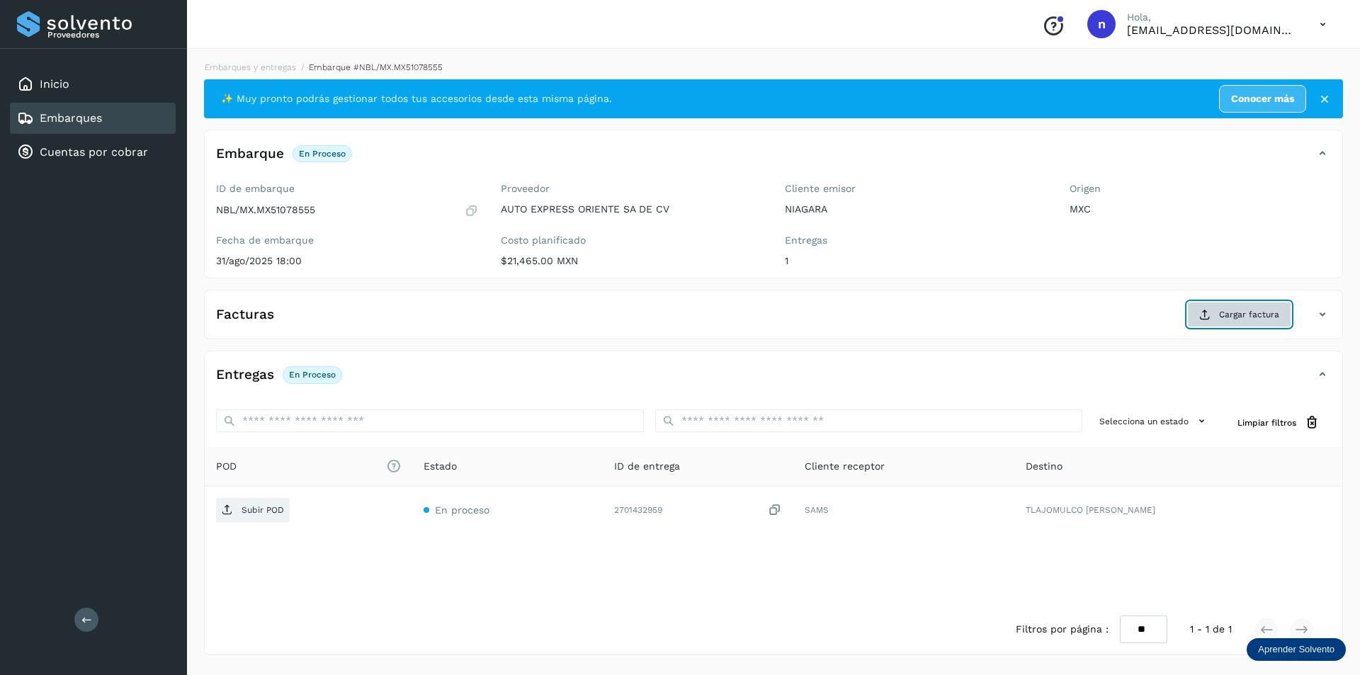
click at [1236, 309] on span "Cargar factura" at bounding box center [1249, 314] width 60 height 13
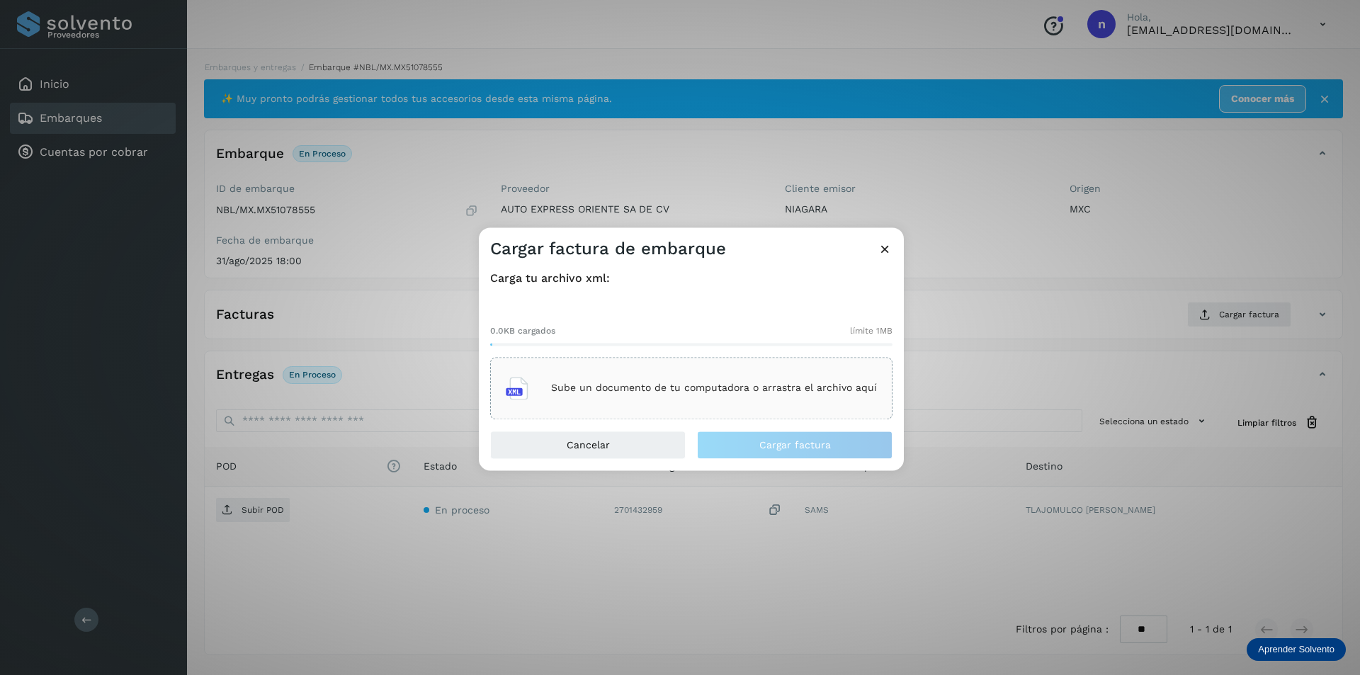
click at [641, 384] on p "Sube un documento de tu computadora o arrastra el archivo aquí" at bounding box center [714, 388] width 326 height 12
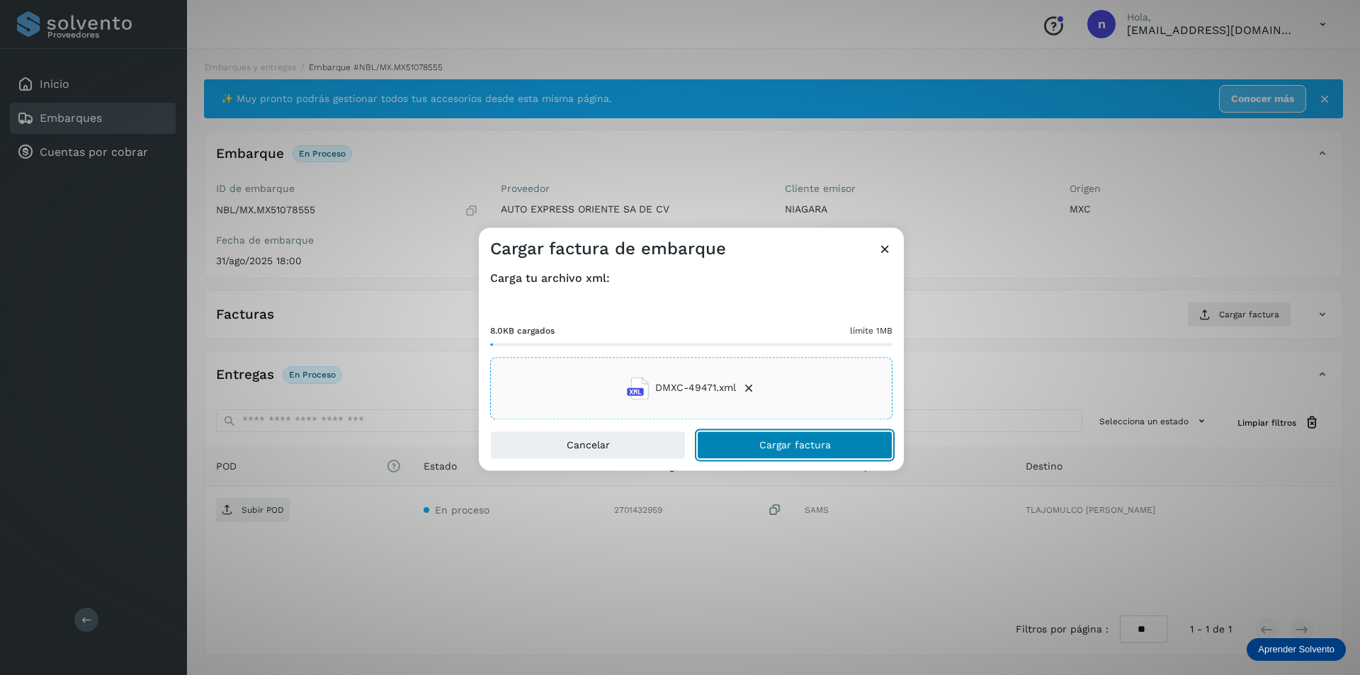
click at [802, 442] on span "Cargar factura" at bounding box center [795, 445] width 72 height 10
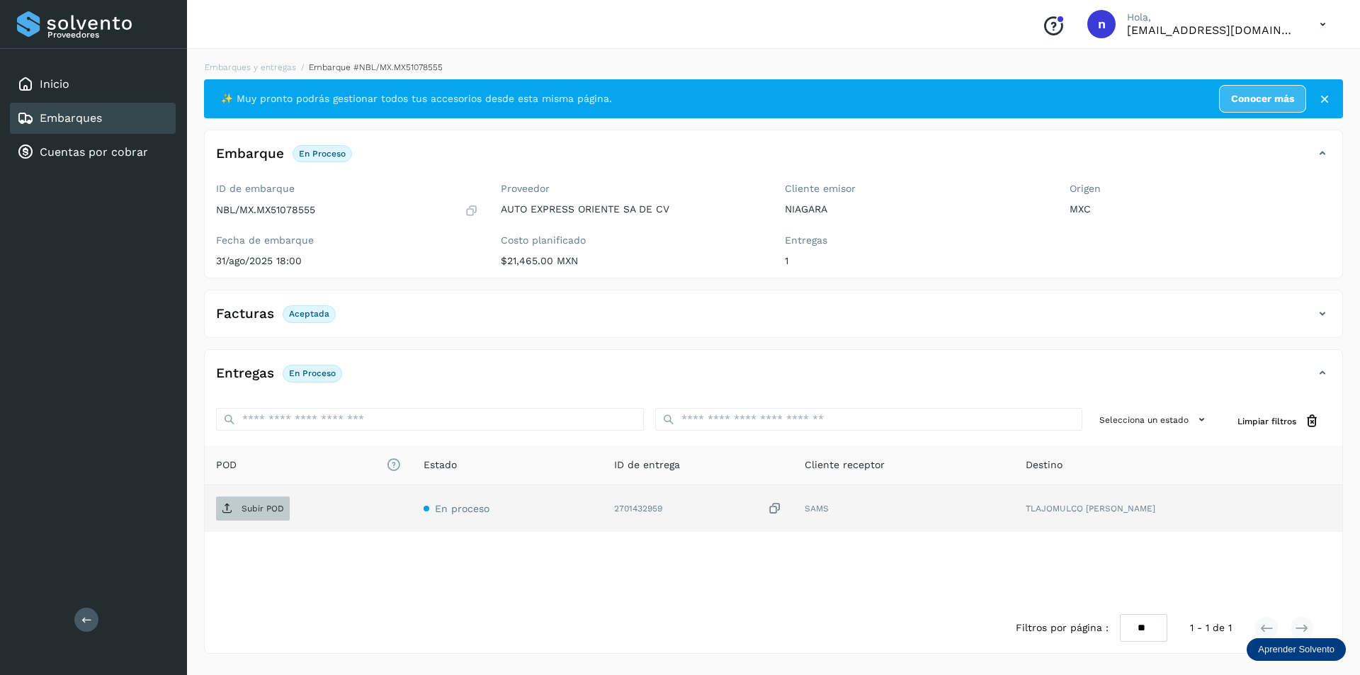
click at [237, 505] on span "Subir POD" at bounding box center [253, 508] width 74 height 23
click at [48, 109] on div "Embarques" at bounding box center [93, 118] width 166 height 31
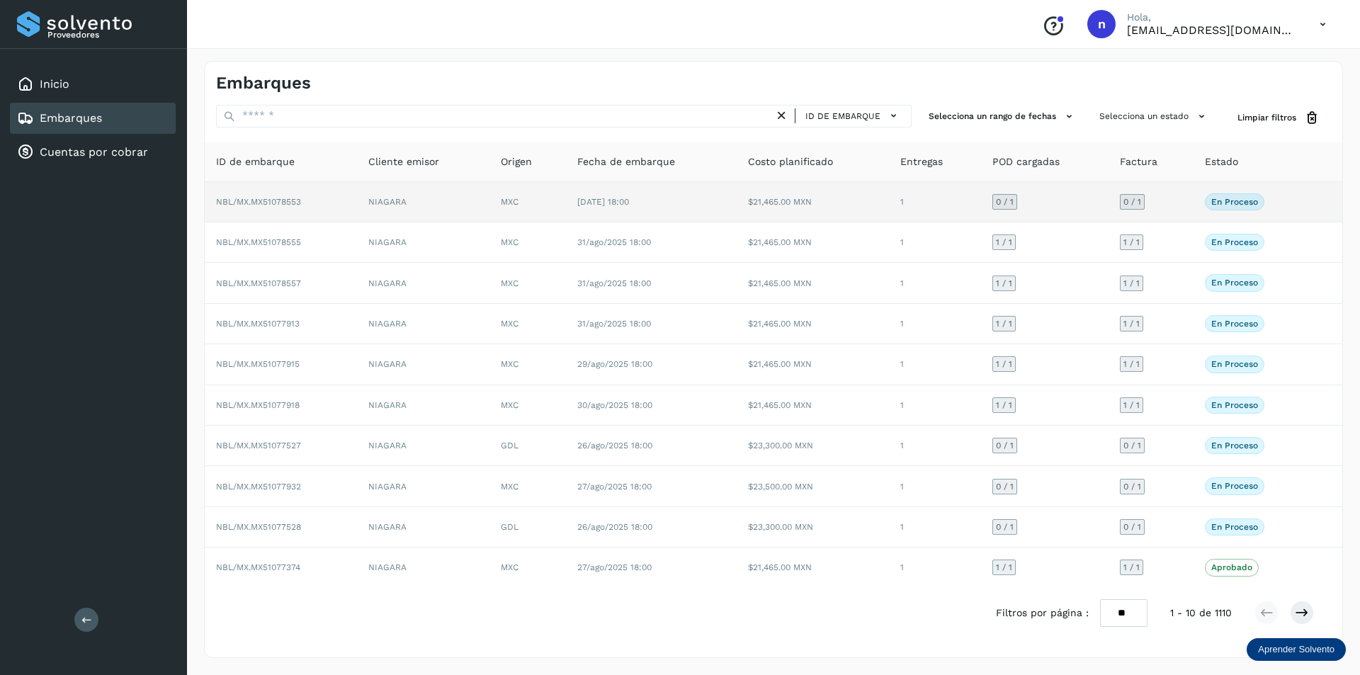
click at [273, 198] on span "NBL/MX.MX51078553" at bounding box center [258, 202] width 85 height 10
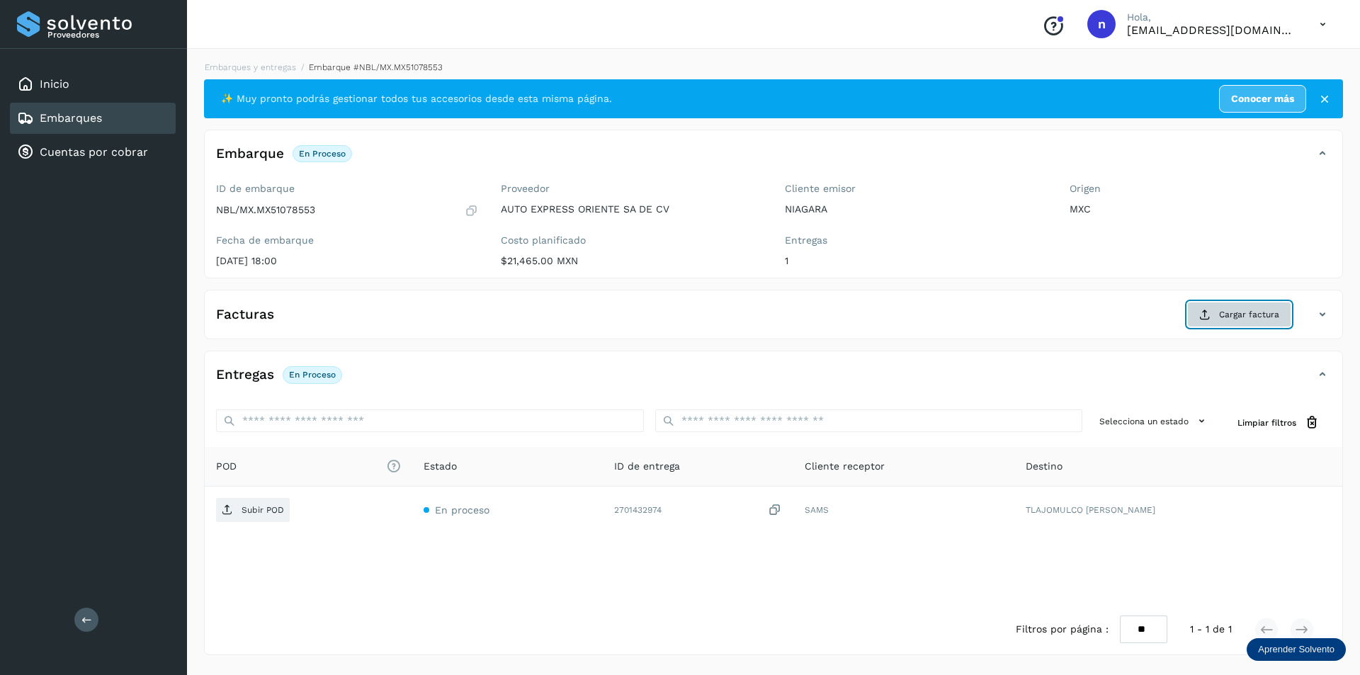
click at [1237, 311] on span "Cargar factura" at bounding box center [1249, 314] width 60 height 13
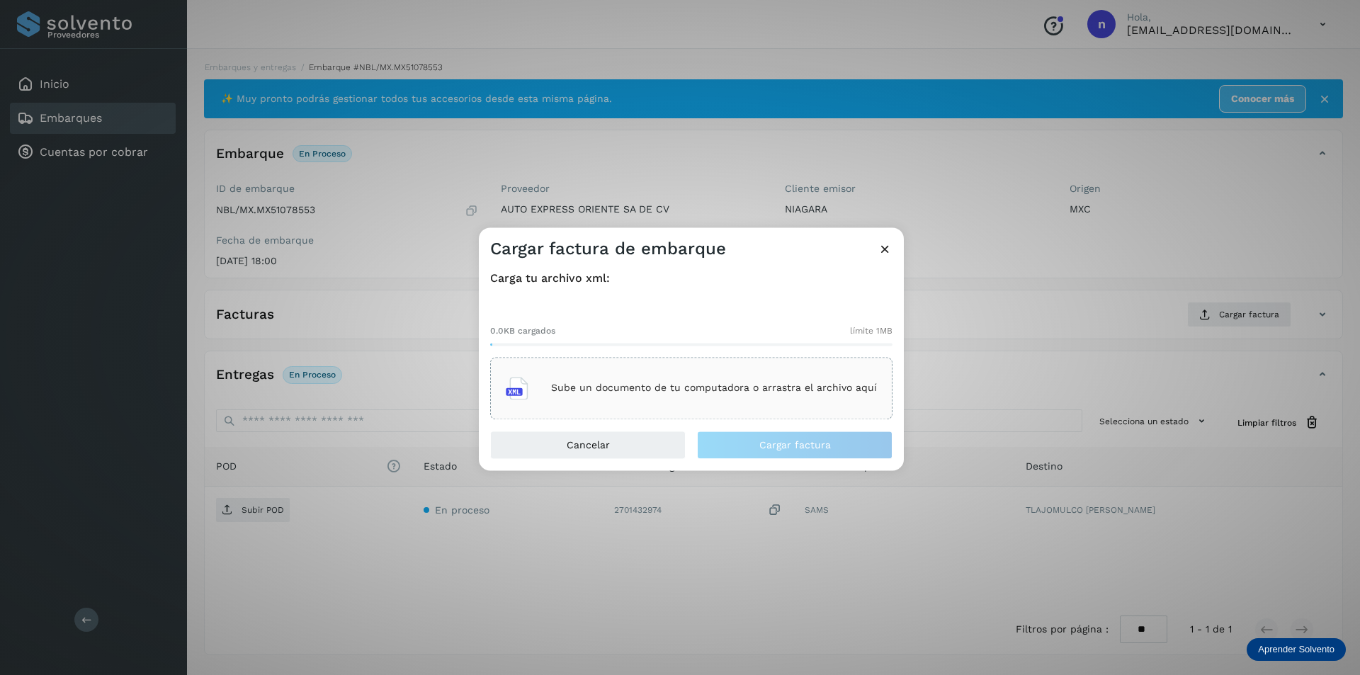
click at [700, 392] on p "Sube un documento de tu computadora o arrastra el archivo aquí" at bounding box center [714, 388] width 326 height 12
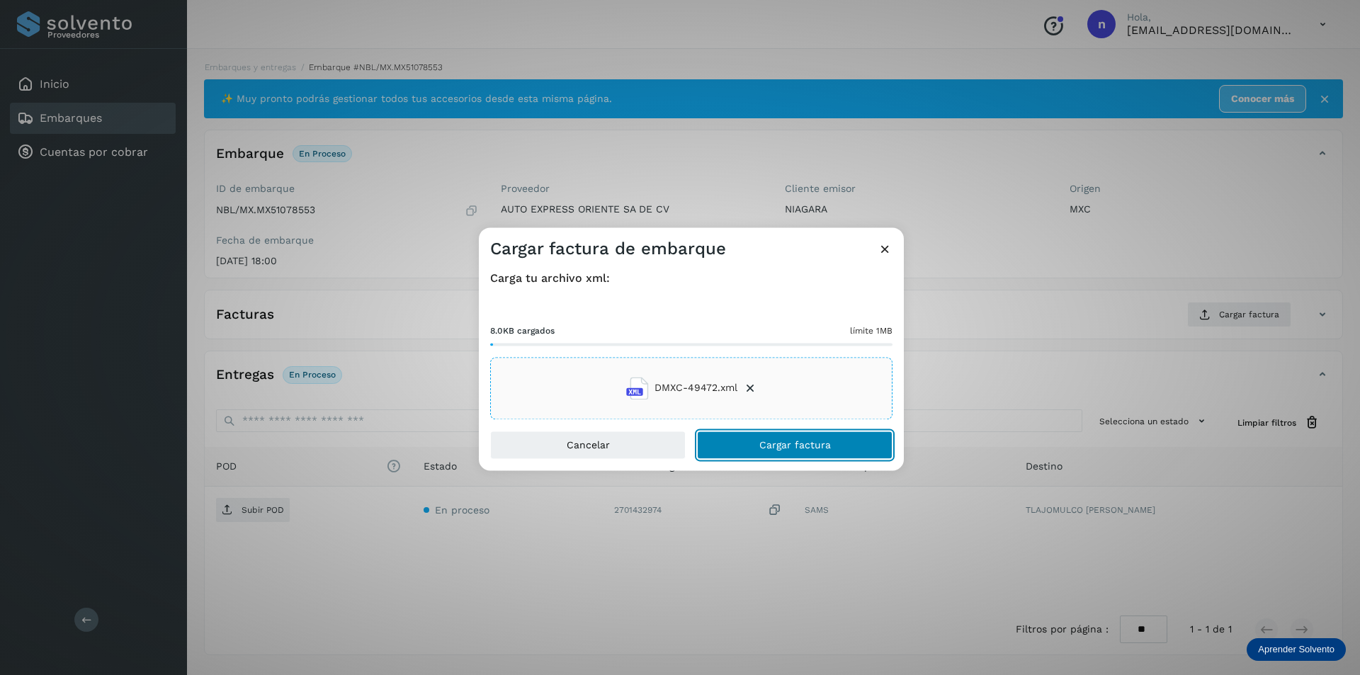
click at [761, 440] on span "Cargar factura" at bounding box center [795, 445] width 72 height 10
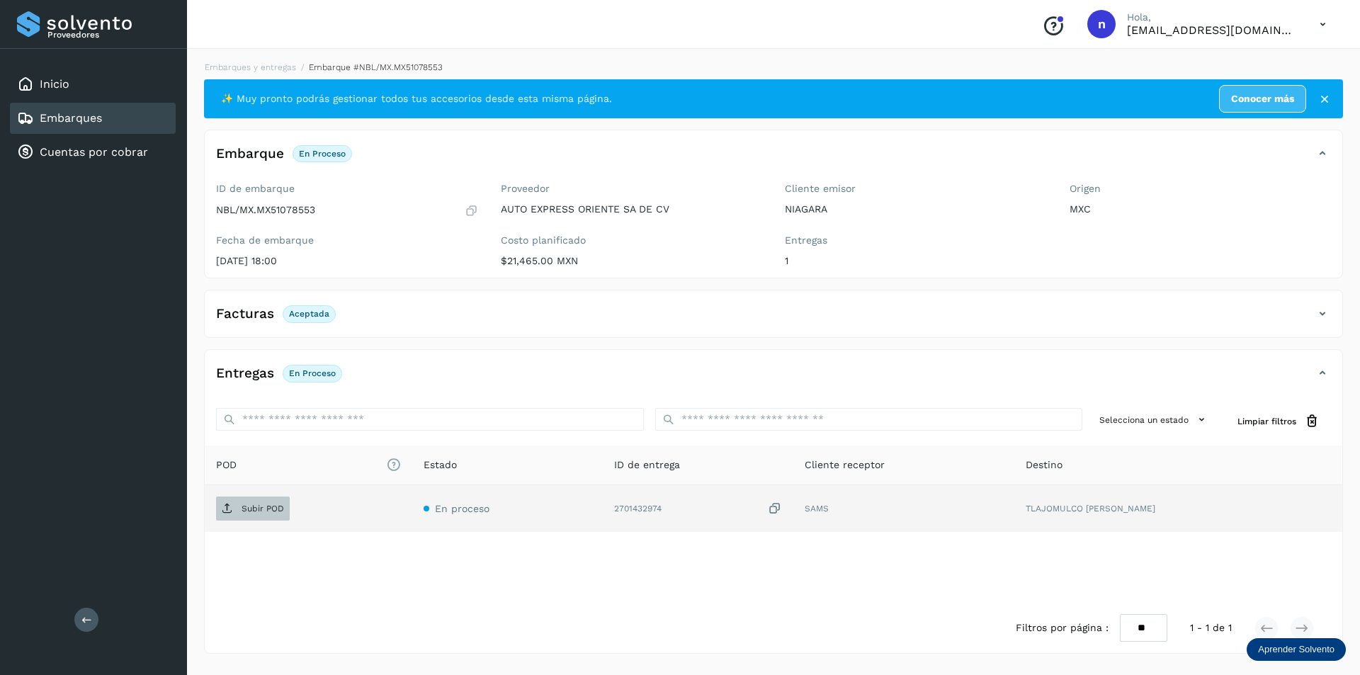
click at [264, 505] on p "Subir POD" at bounding box center [262, 508] width 42 height 10
click at [61, 118] on link "Embarques" at bounding box center [71, 117] width 62 height 13
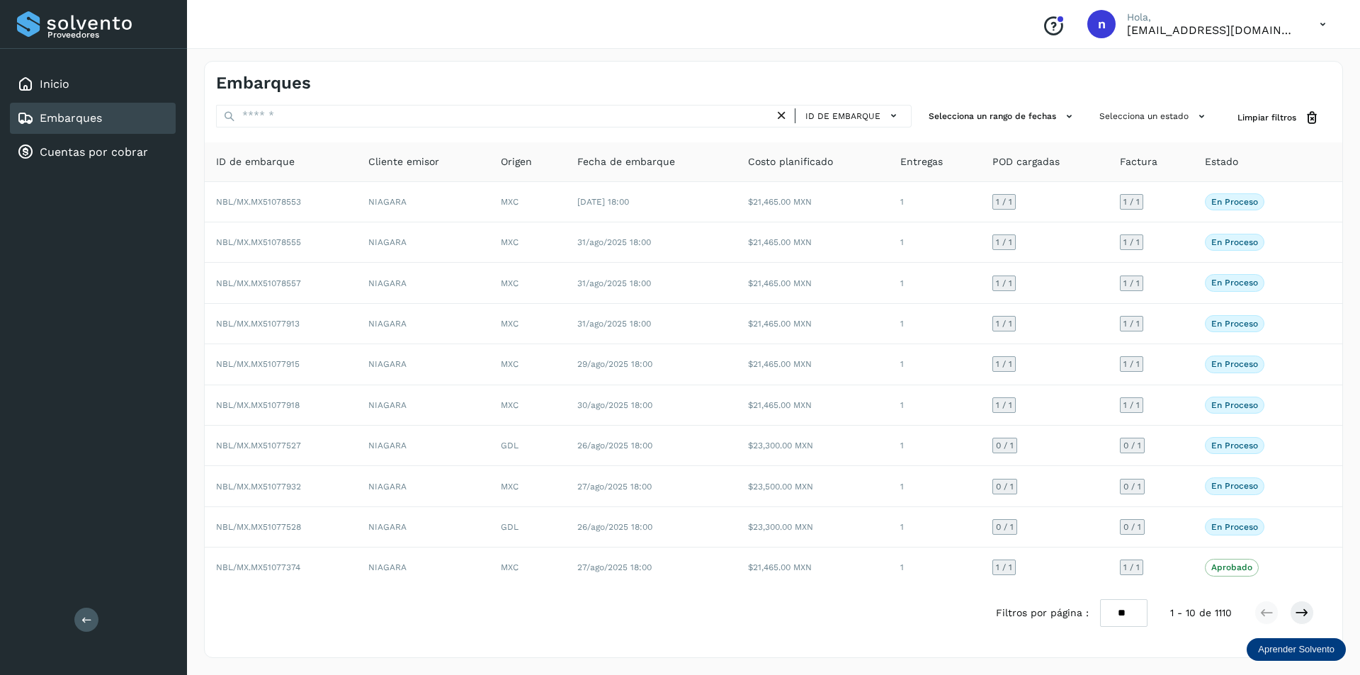
click at [1318, 20] on icon at bounding box center [1322, 24] width 29 height 29
click at [1243, 69] on div "Cerrar sesión" at bounding box center [1252, 63] width 169 height 27
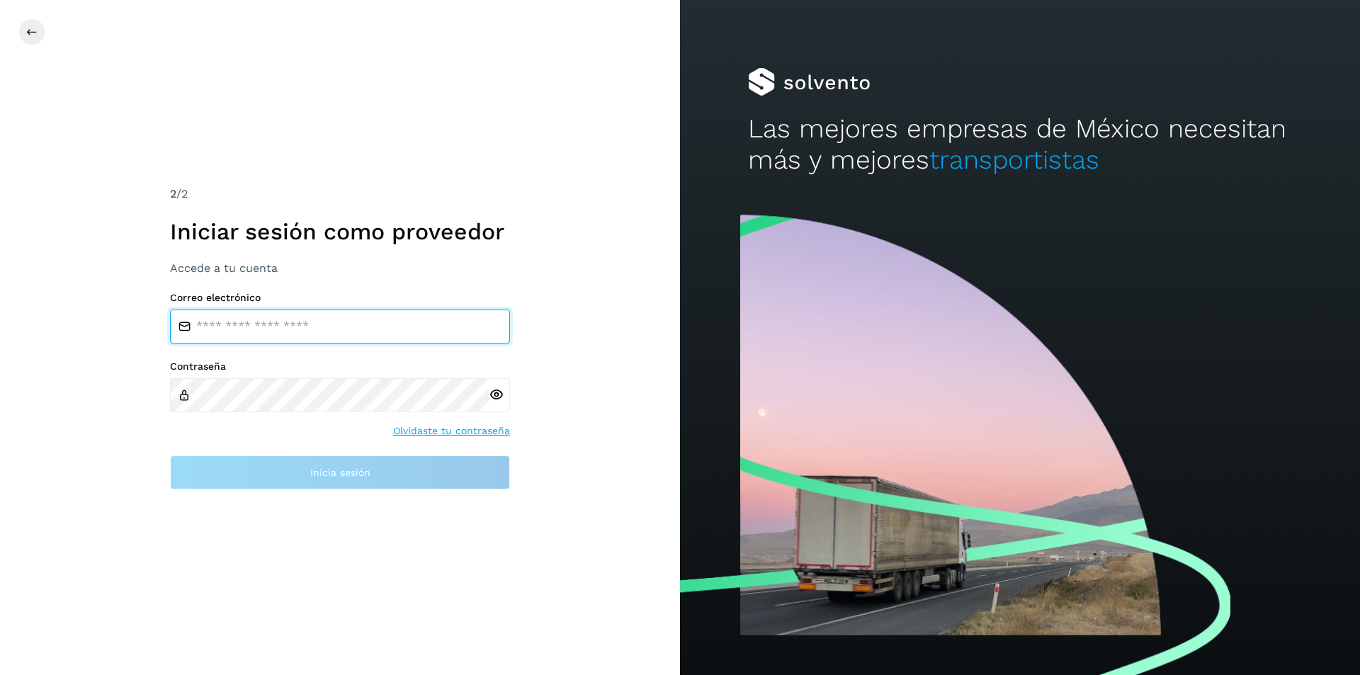
type input "**********"
